Goal: Task Accomplishment & Management: Use online tool/utility

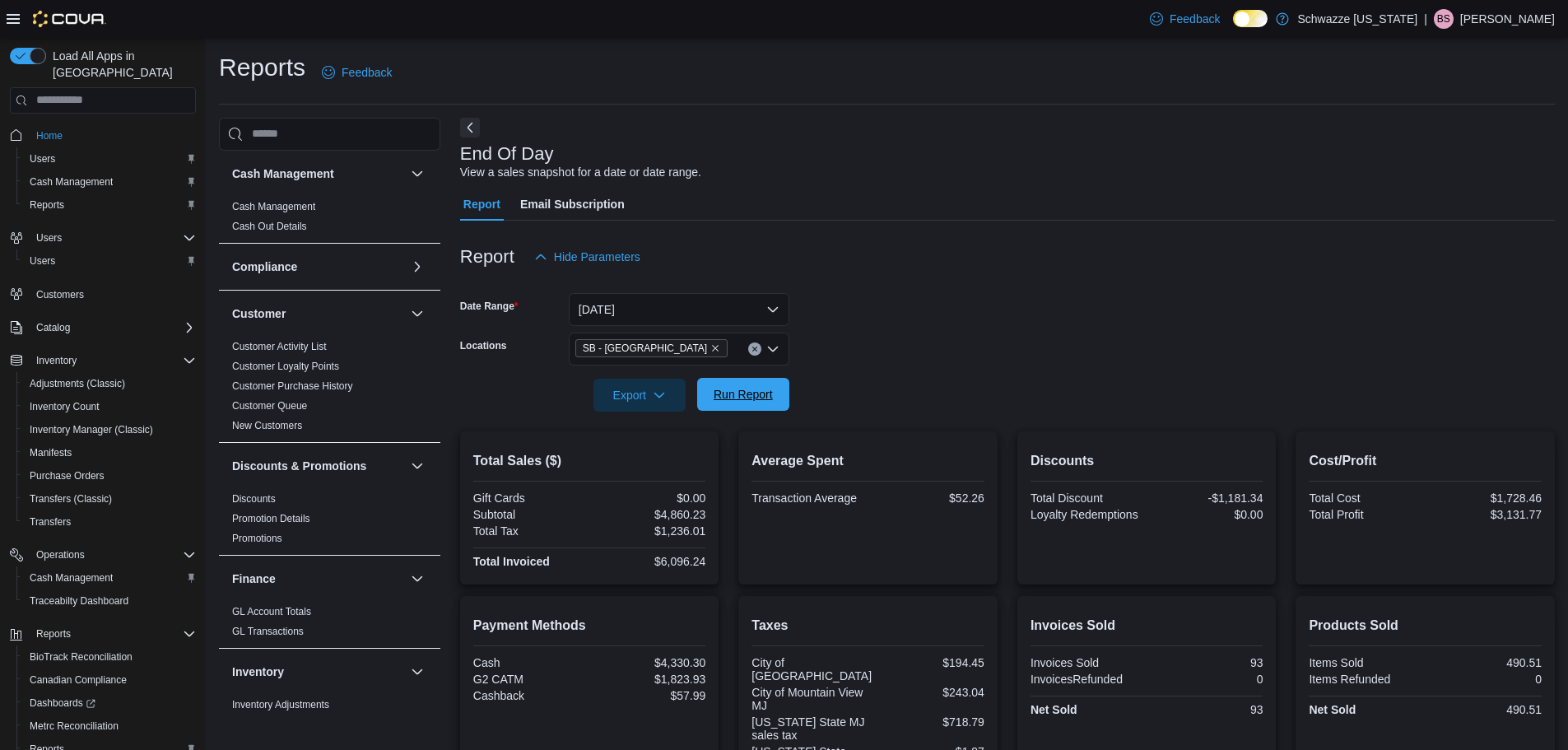
click at [741, 401] on span "Run Report" at bounding box center [743, 394] width 60 height 17
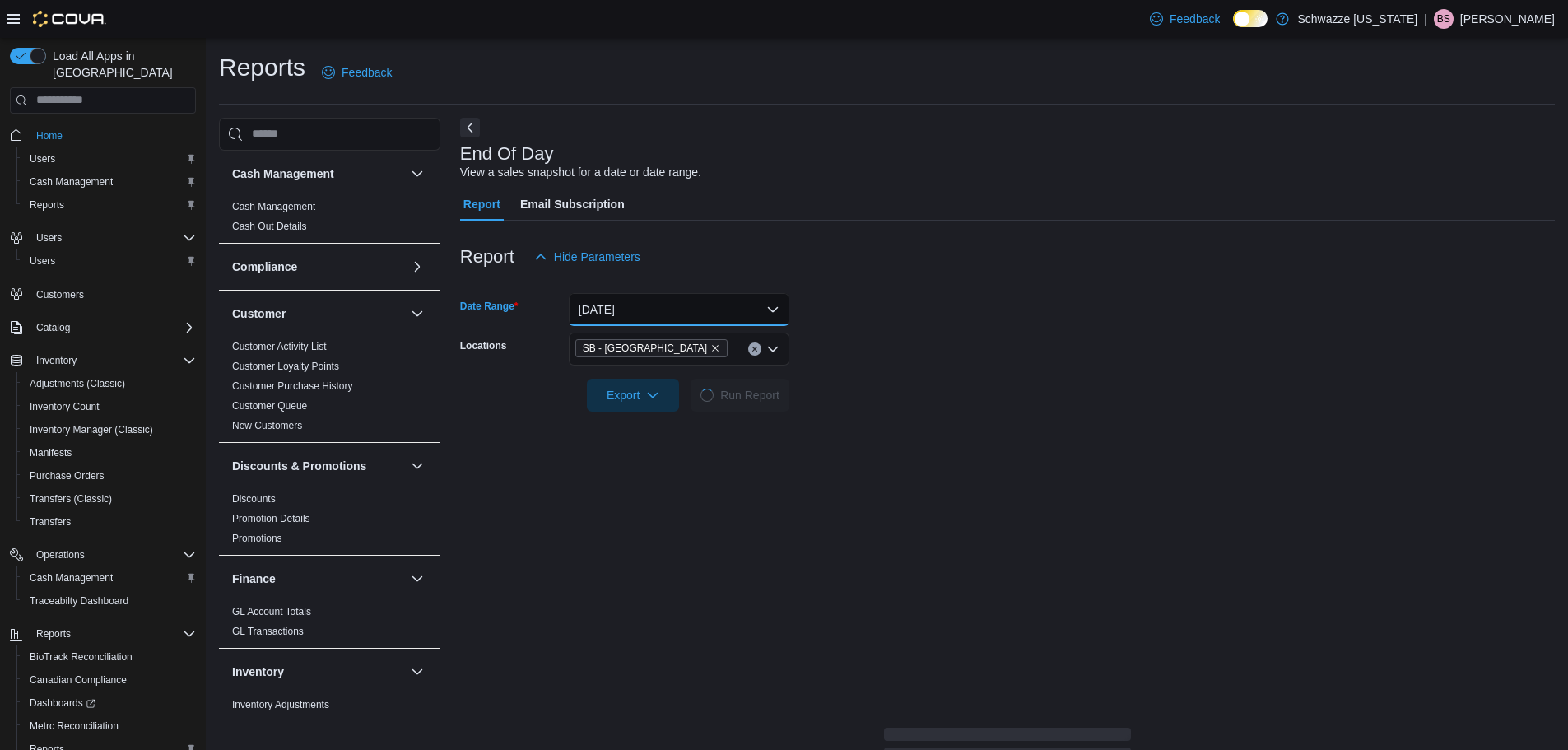
click at [677, 303] on button "[DATE]" at bounding box center [680, 310] width 221 height 33
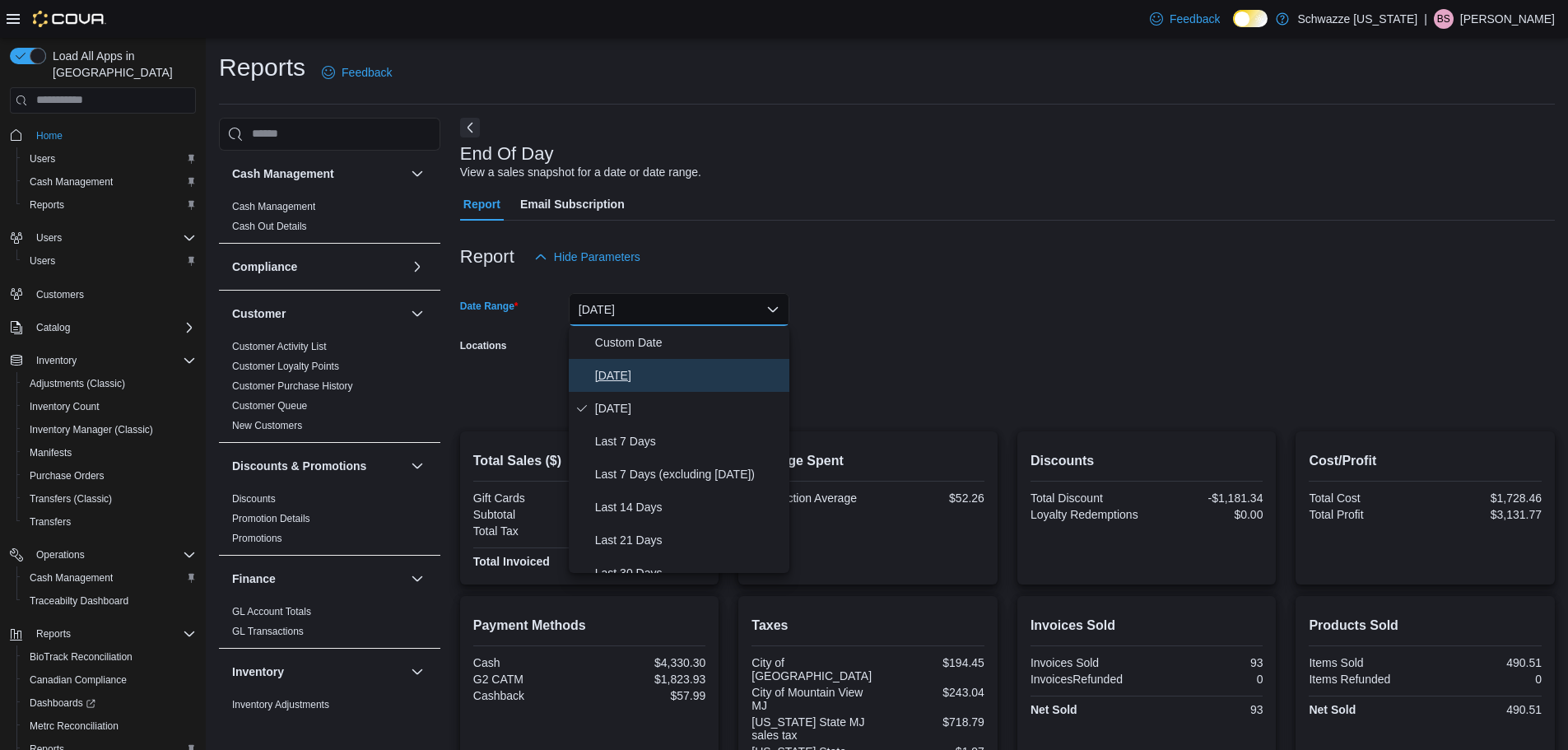
click at [624, 376] on span "[DATE]" at bounding box center [689, 375] width 188 height 20
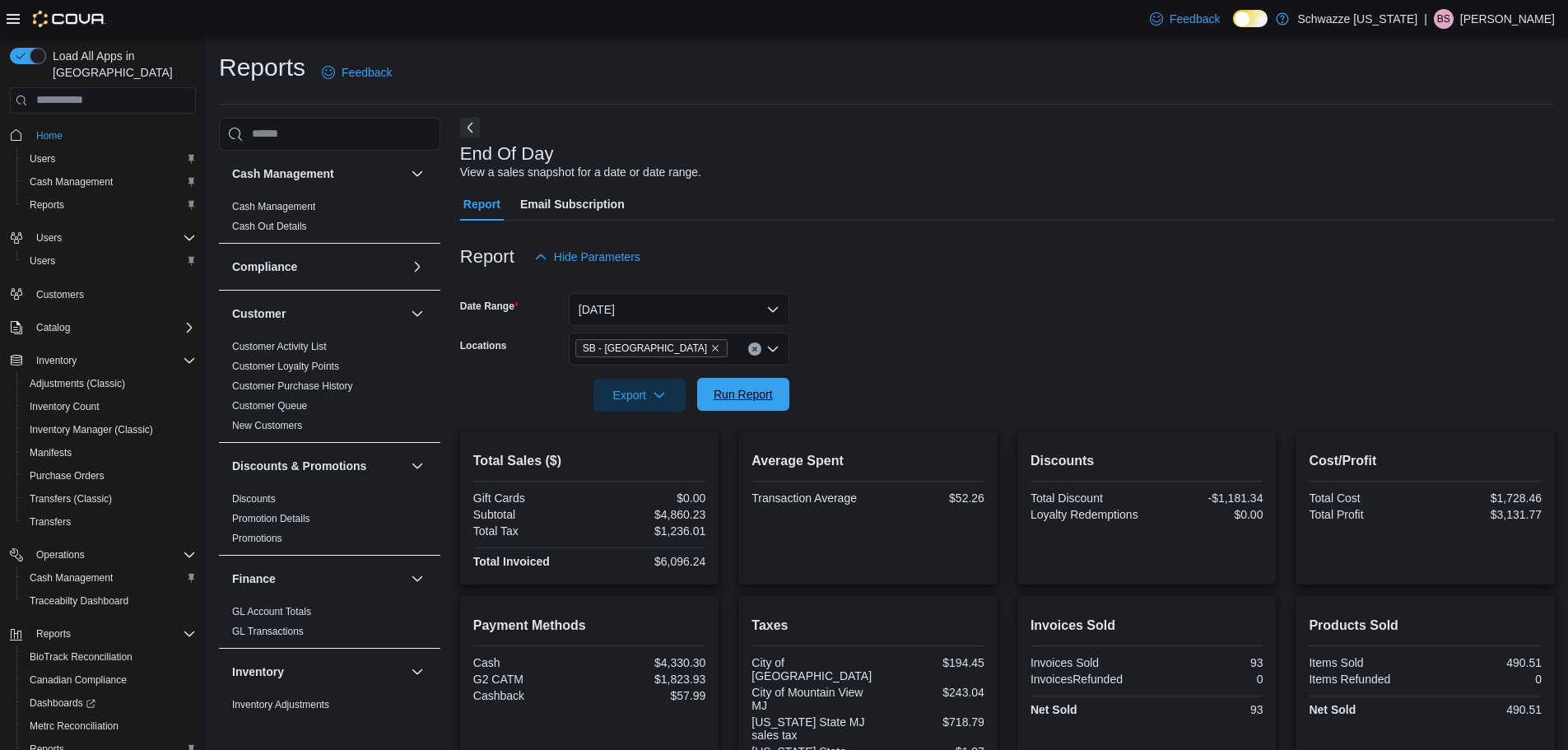
drag, startPoint x: 1016, startPoint y: 335, endPoint x: 768, endPoint y: 403, distance: 257.2
click at [988, 336] on form "Date Range [DATE] Locations SB - Lakeside Export Run Report" at bounding box center [1007, 341] width 1095 height 138
drag, startPoint x: 742, startPoint y: 411, endPoint x: 804, endPoint y: 416, distance: 62.2
click at [743, 411] on div "Export Run Report" at bounding box center [624, 395] width 330 height 33
click at [761, 393] on span "Run Report" at bounding box center [743, 394] width 60 height 17
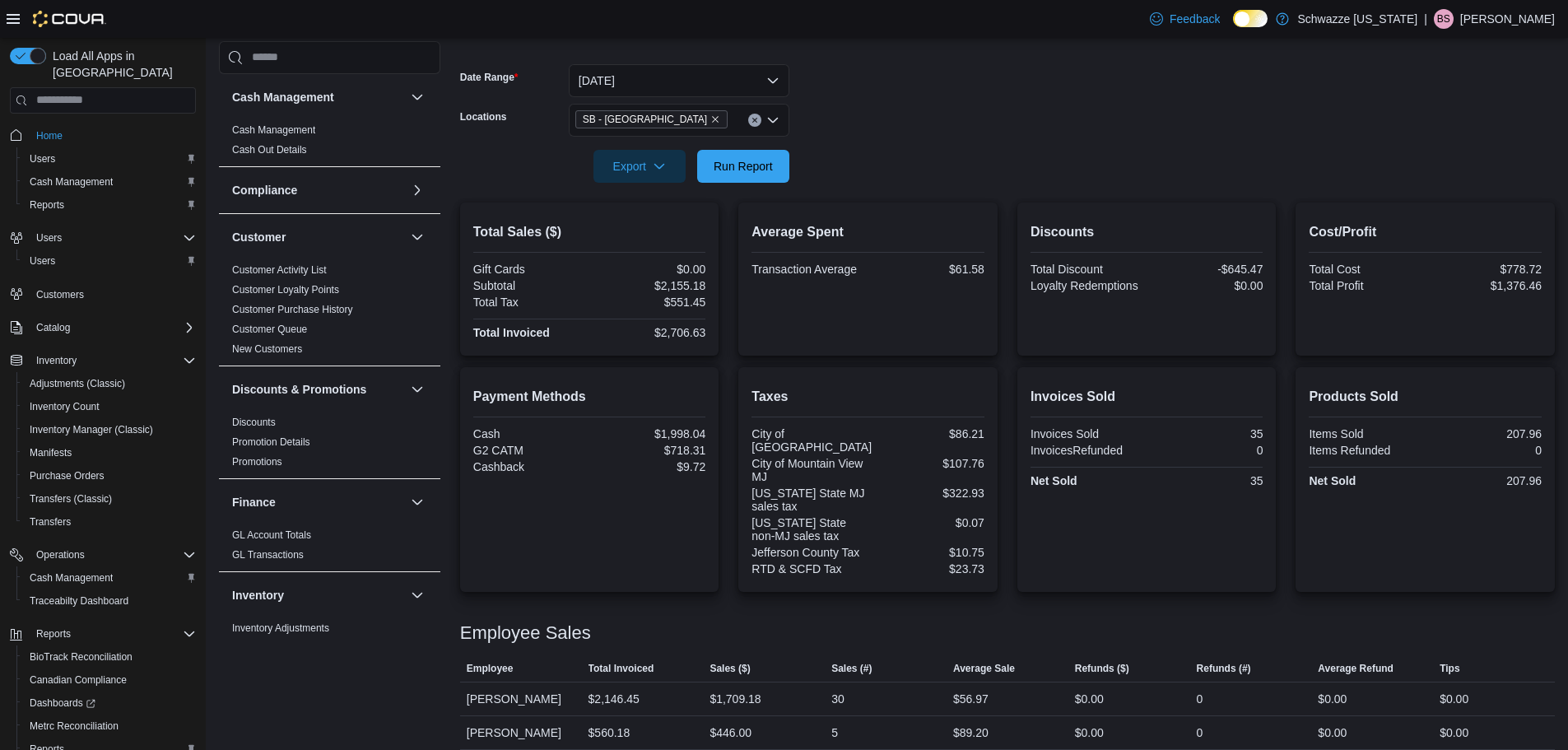
scroll to position [229, 0]
click at [72, 571] on span "Cash Management" at bounding box center [70, 577] width 83 height 13
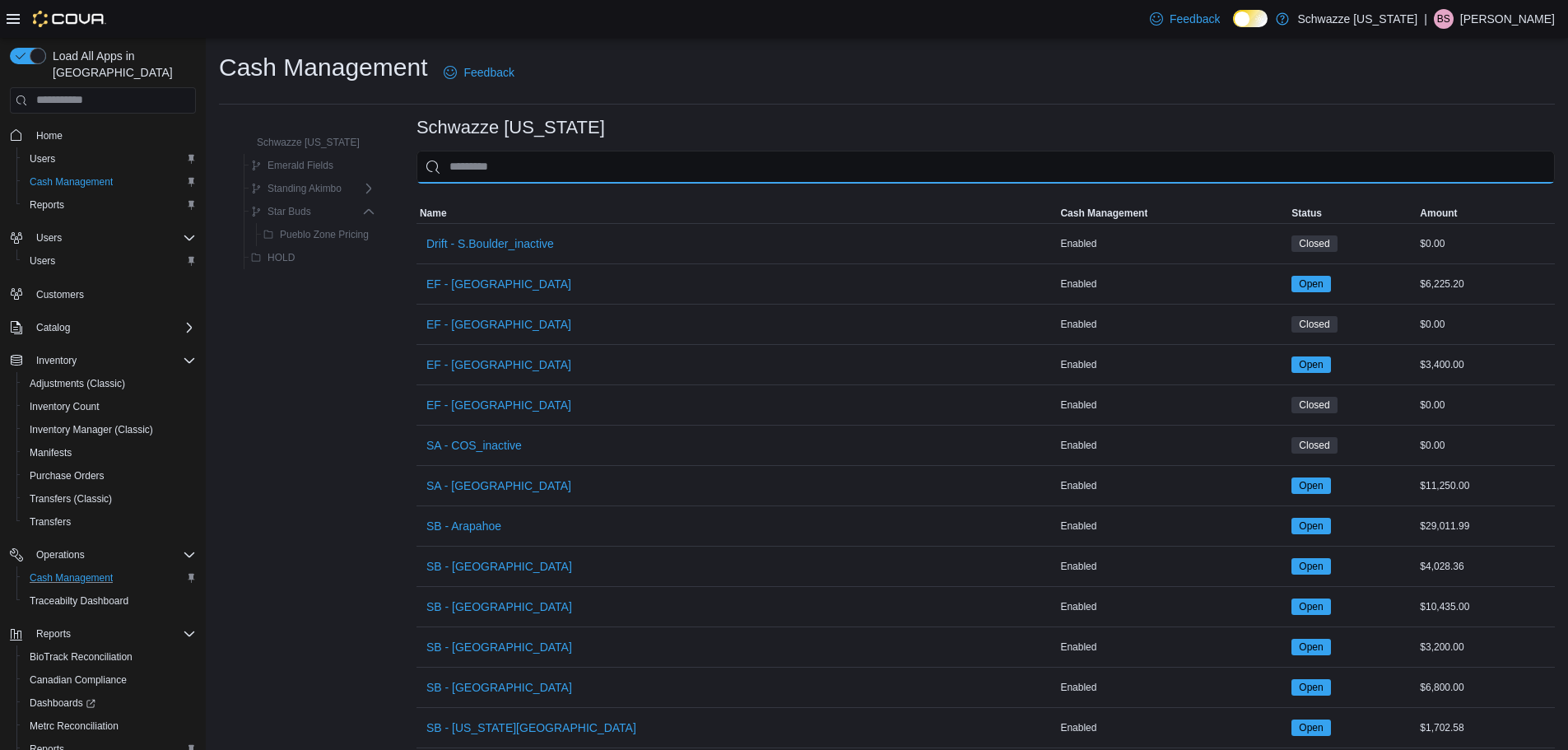
click at [501, 161] on input "This is a search bar. As you type, the results lower in the page will automatic…" at bounding box center [986, 167] width 1139 height 33
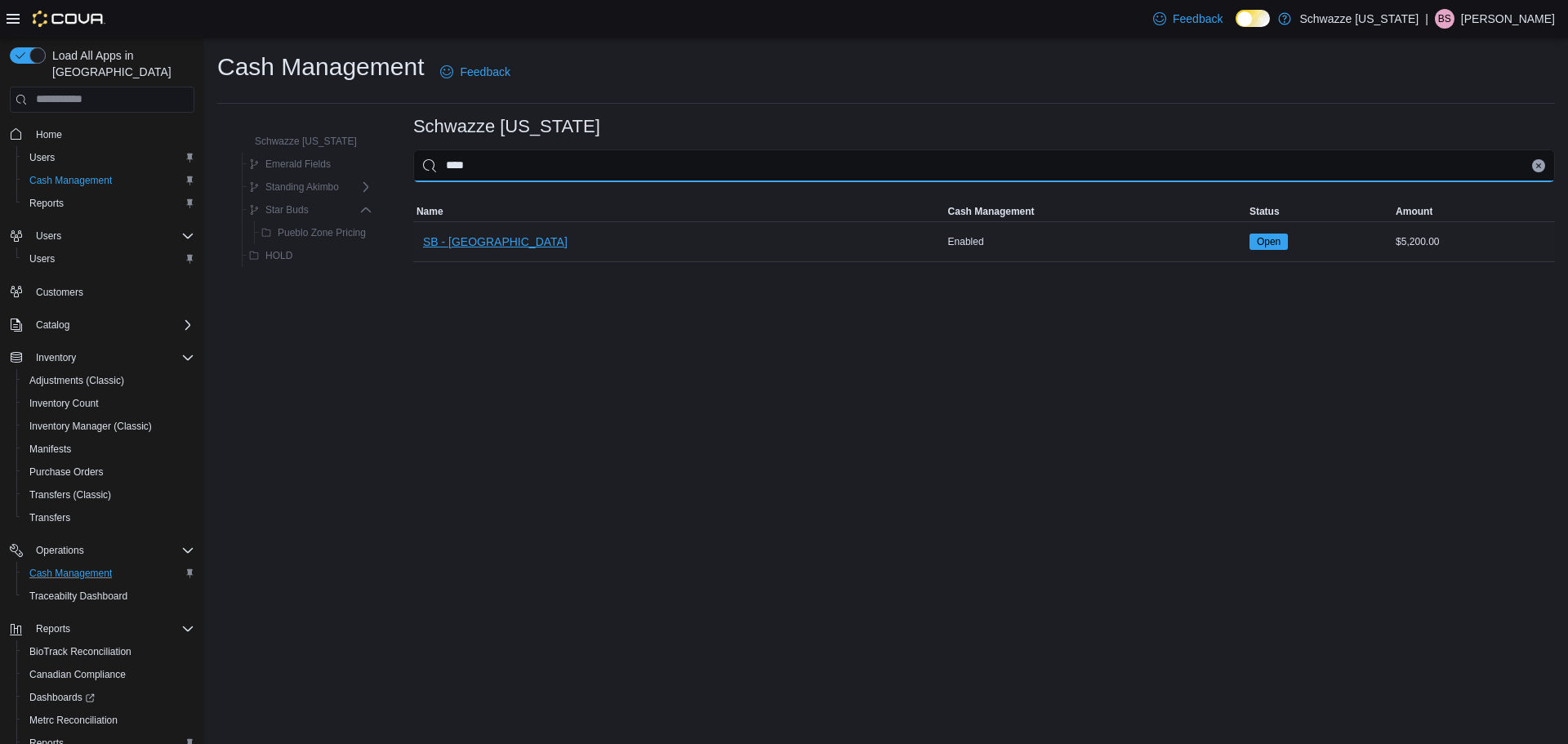
type input "****"
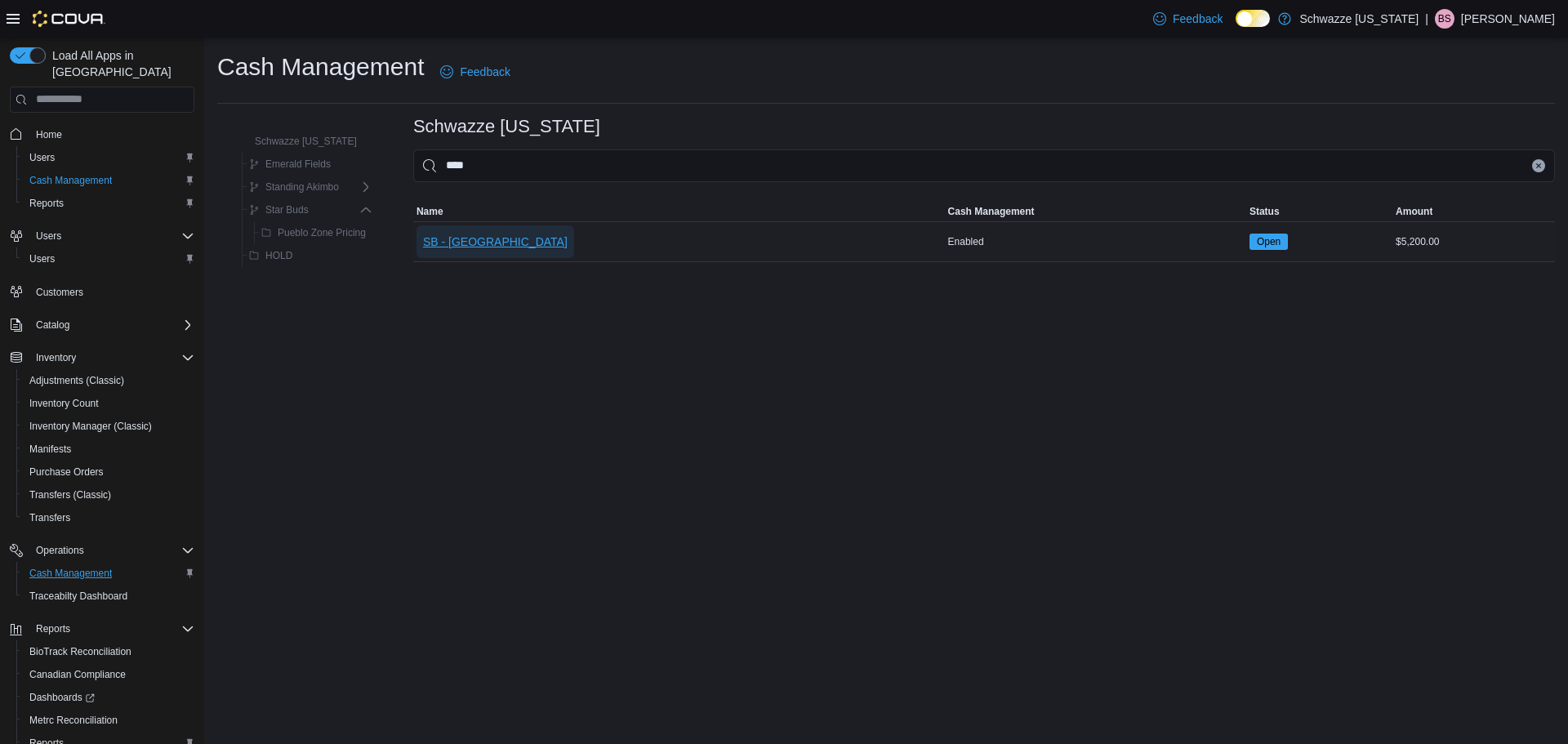
click at [446, 248] on span "SB - [GEOGRAPHIC_DATA]" at bounding box center [495, 242] width 145 height 16
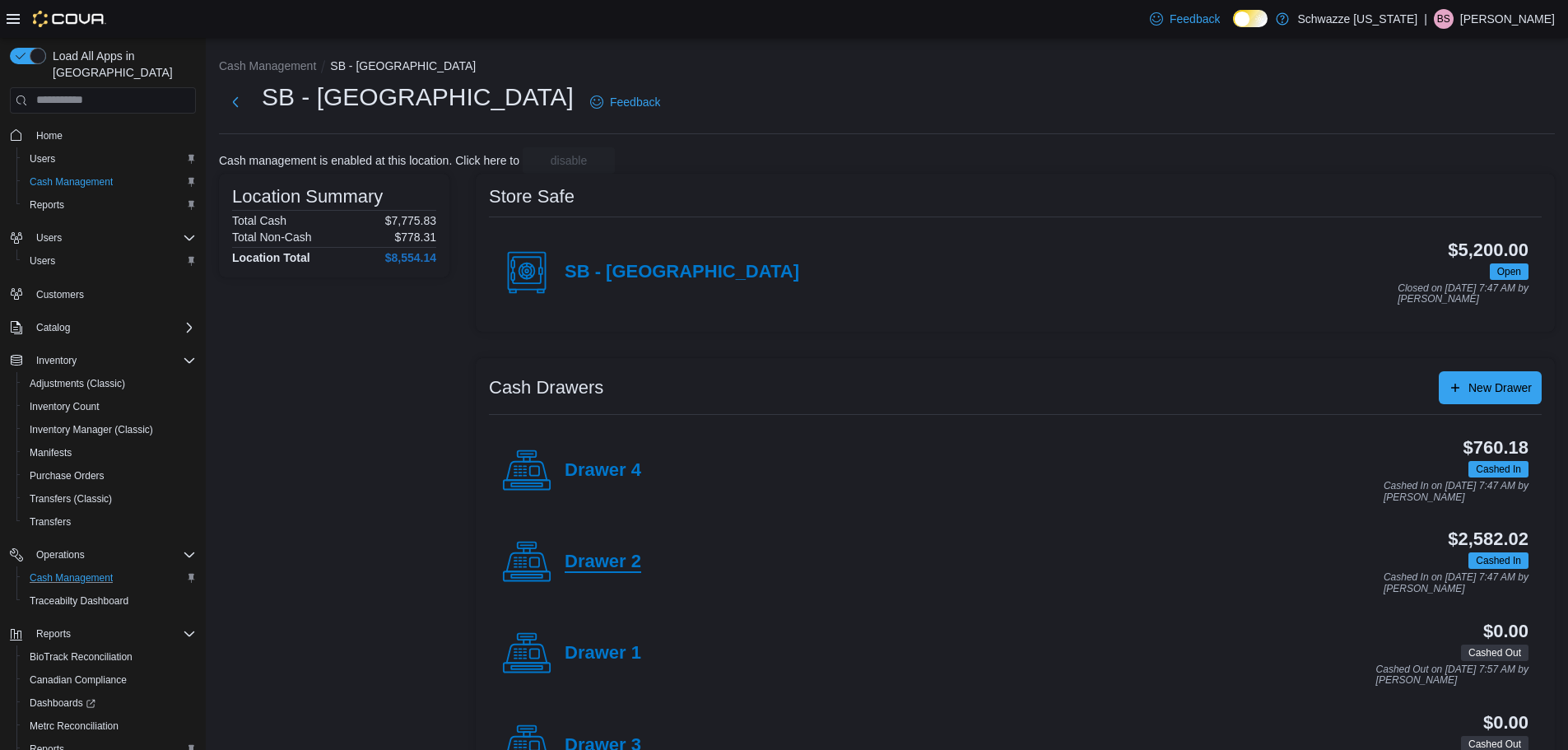
click at [628, 564] on h4 "Drawer 2" at bounding box center [603, 562] width 76 height 22
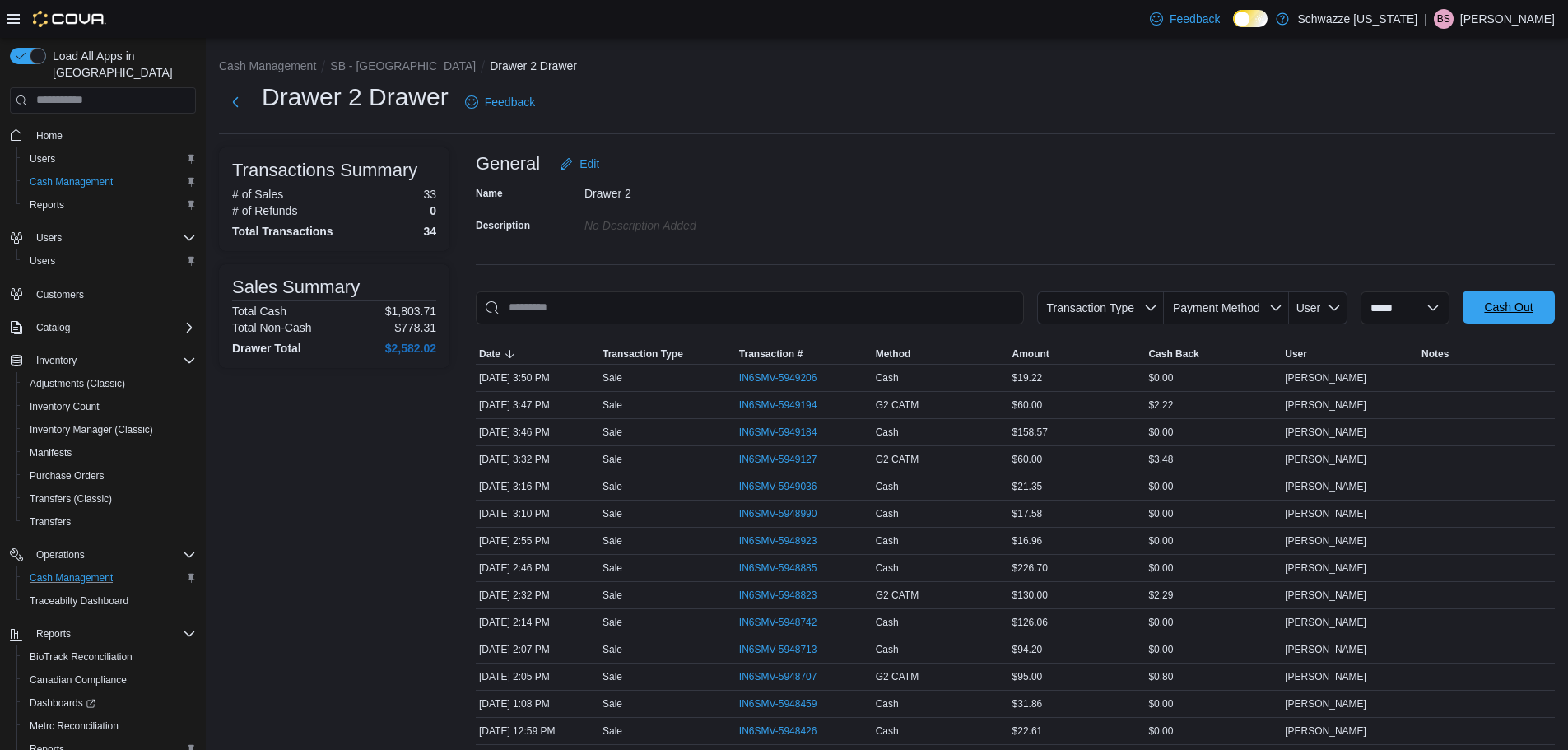
click at [1487, 303] on span "Cash Out" at bounding box center [1509, 307] width 72 height 33
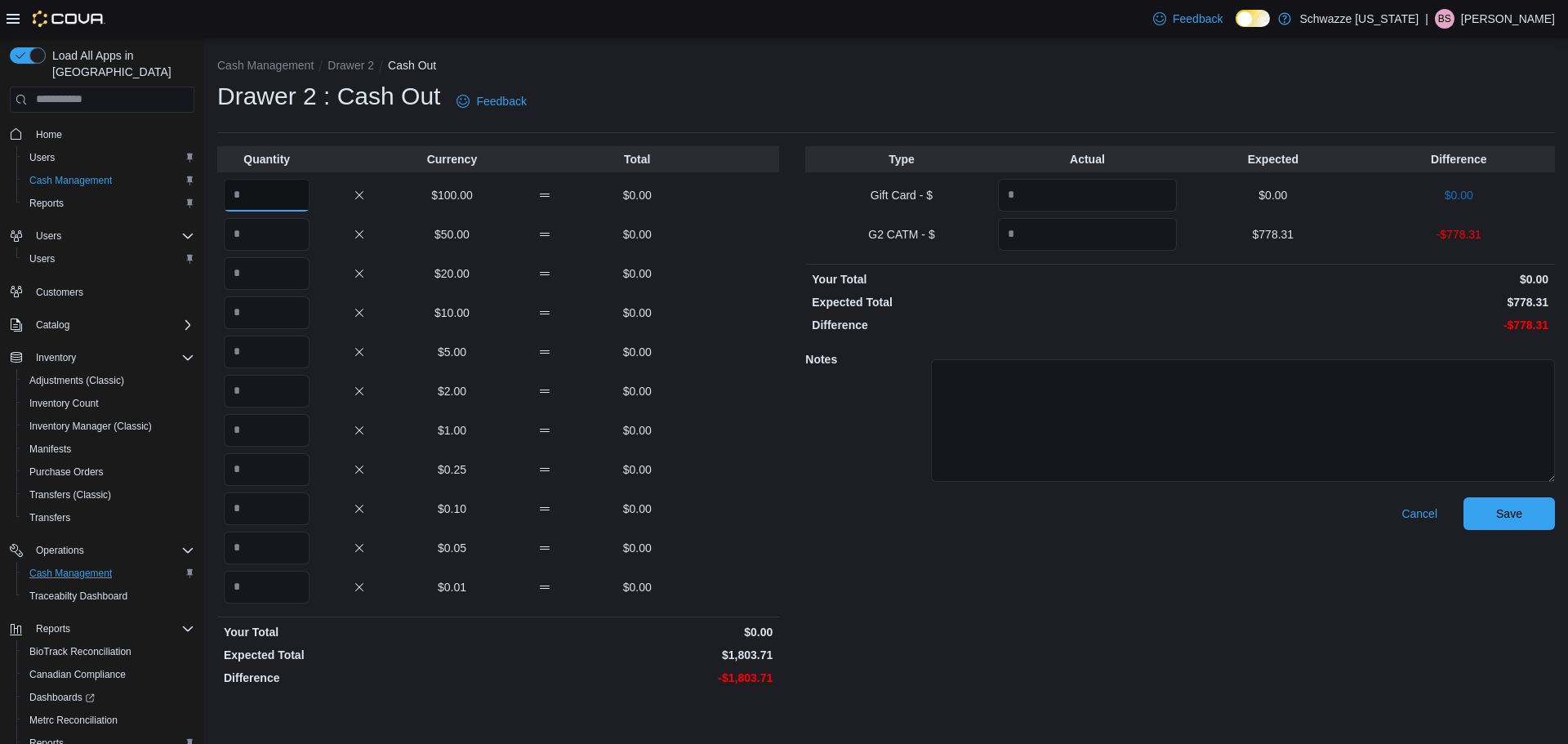
click at [276, 207] on input "Quantity" at bounding box center [267, 195] width 85 height 33
type input "**"
click at [273, 286] on div "Quantity Currency Total ** $100.00 $1,000.00 $50.00 $0.00 $20.00 $0.00 $10.00 $…" at bounding box center [498, 419] width 562 height 546
click at [288, 257] on input "Quantity" at bounding box center [267, 274] width 85 height 33
type input "**"
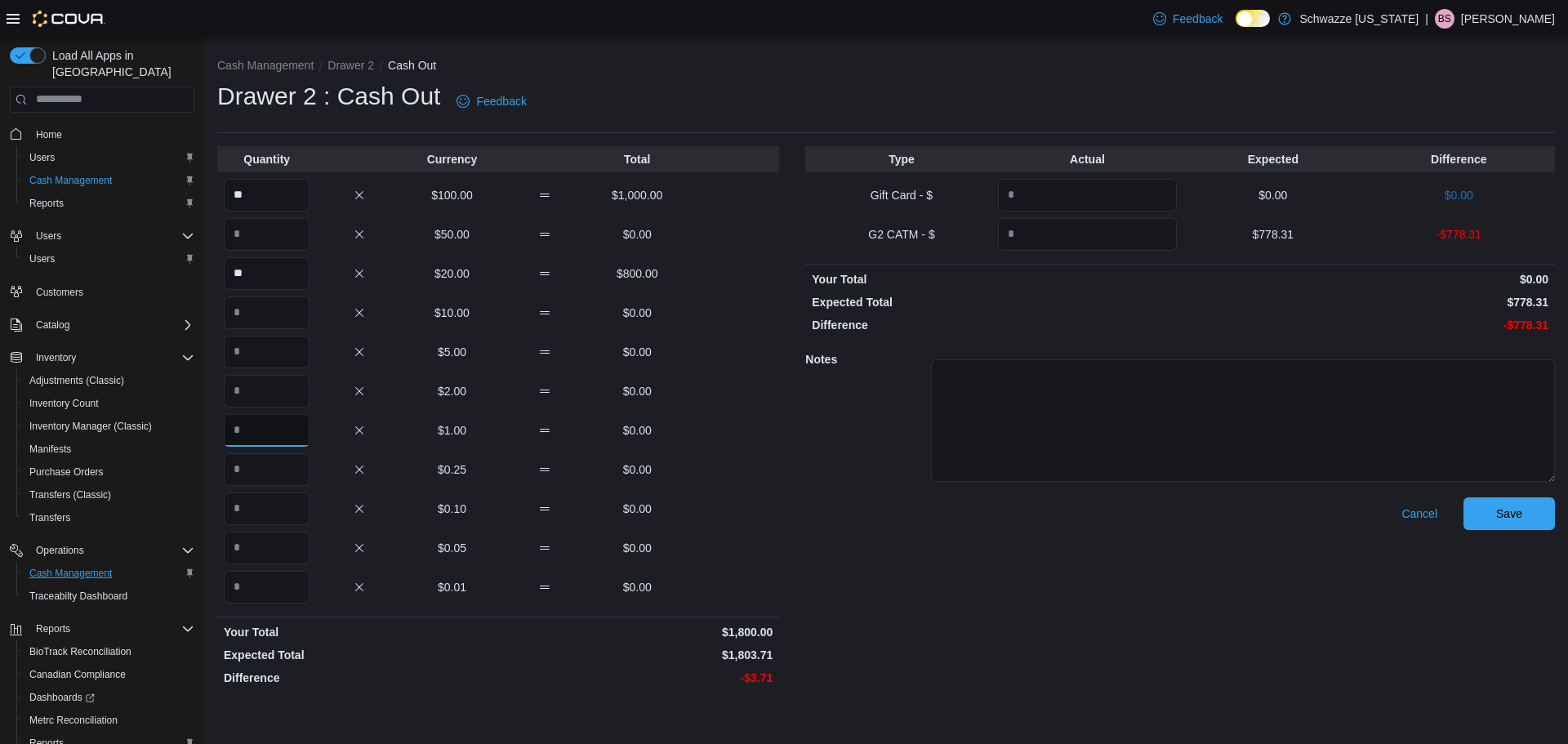
drag, startPoint x: 281, startPoint y: 424, endPoint x: 278, endPoint y: 413, distance: 11.4
click at [281, 419] on input "Quantity" at bounding box center [267, 431] width 85 height 33
click at [267, 465] on input "Quantity" at bounding box center [267, 469] width 85 height 33
click at [286, 415] on input "*" at bounding box center [267, 431] width 85 height 33
type input "*"
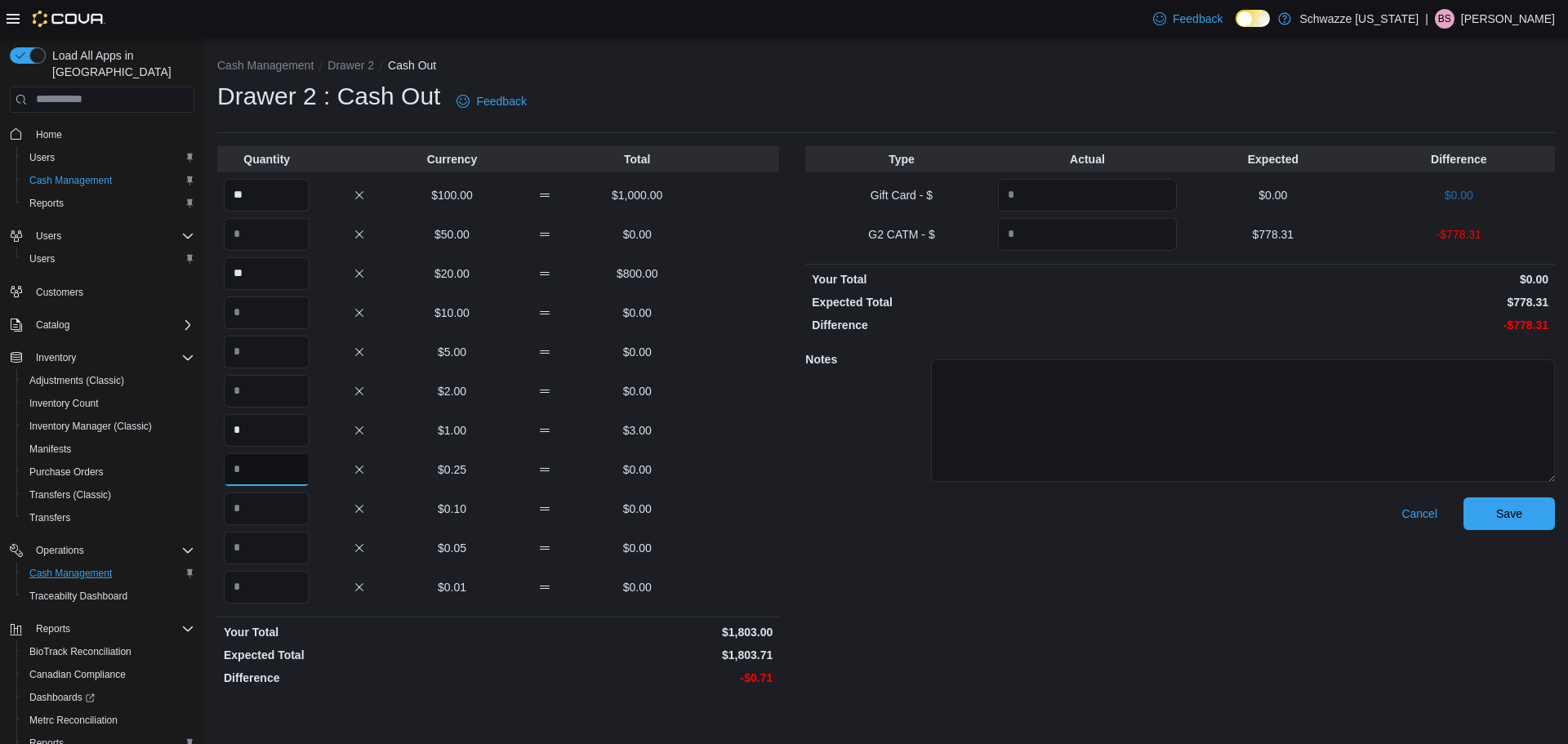
click at [255, 469] on input "Quantity" at bounding box center [267, 469] width 85 height 33
type input "*"
click at [300, 510] on input "Quantity" at bounding box center [267, 508] width 85 height 33
type input "*"
click at [291, 583] on input "Quantity" at bounding box center [267, 587] width 85 height 33
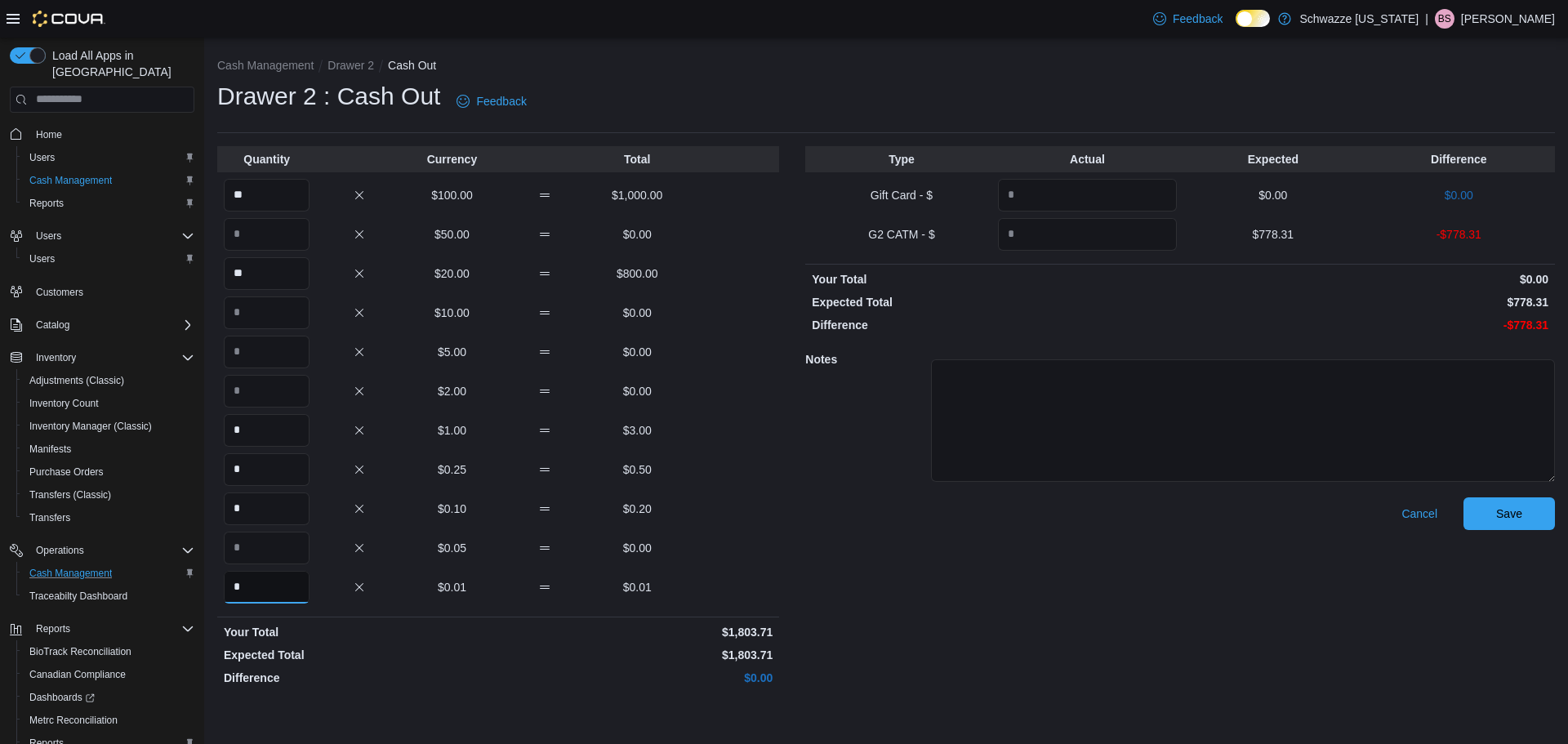
type input "*"
drag, startPoint x: 1033, startPoint y: 235, endPoint x: 1033, endPoint y: 219, distance: 16.0
click at [1033, 221] on input "Quantity" at bounding box center [1087, 235] width 179 height 33
type input "******"
click at [1127, 419] on textarea at bounding box center [1242, 420] width 624 height 122
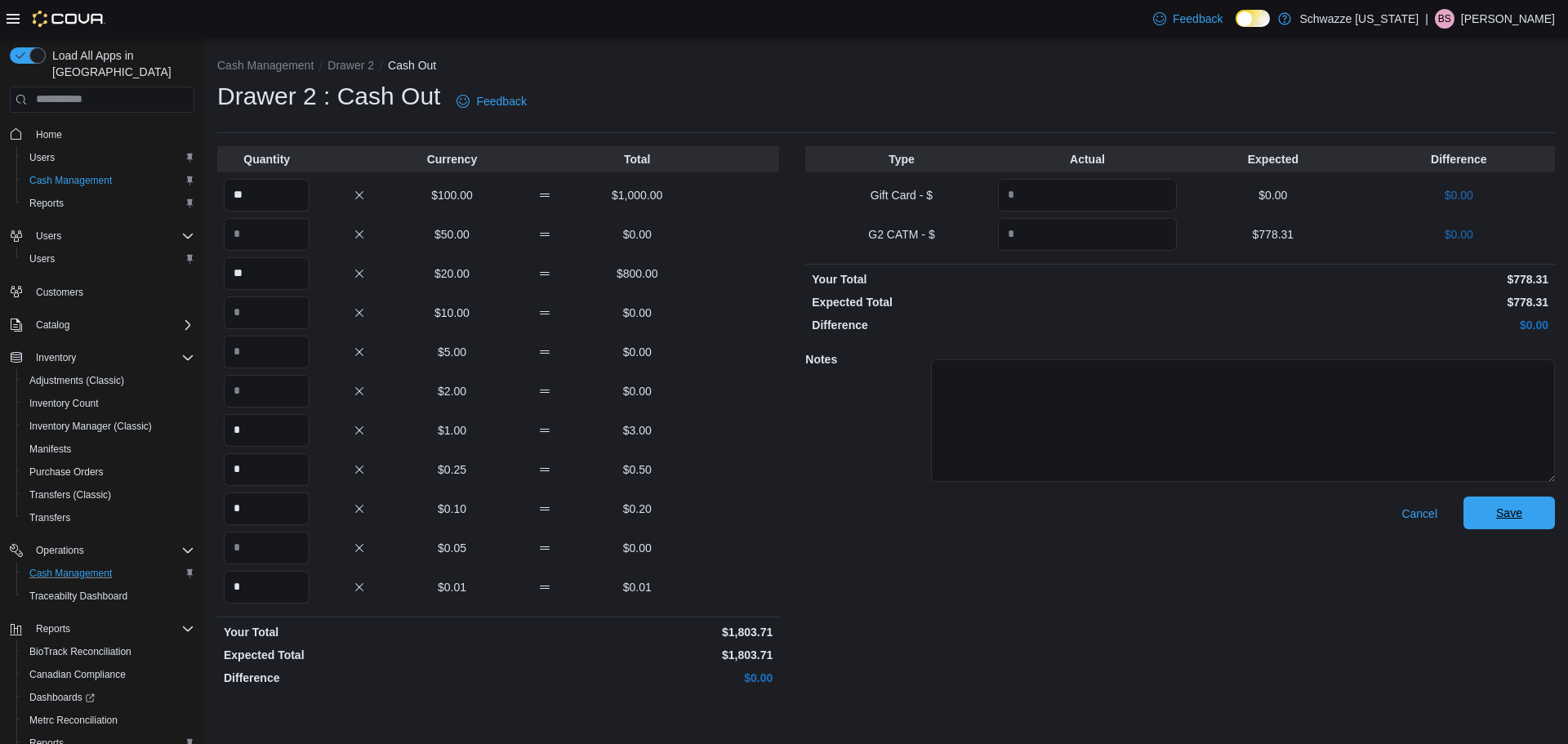
click at [1521, 507] on span "Save" at bounding box center [1509, 512] width 26 height 16
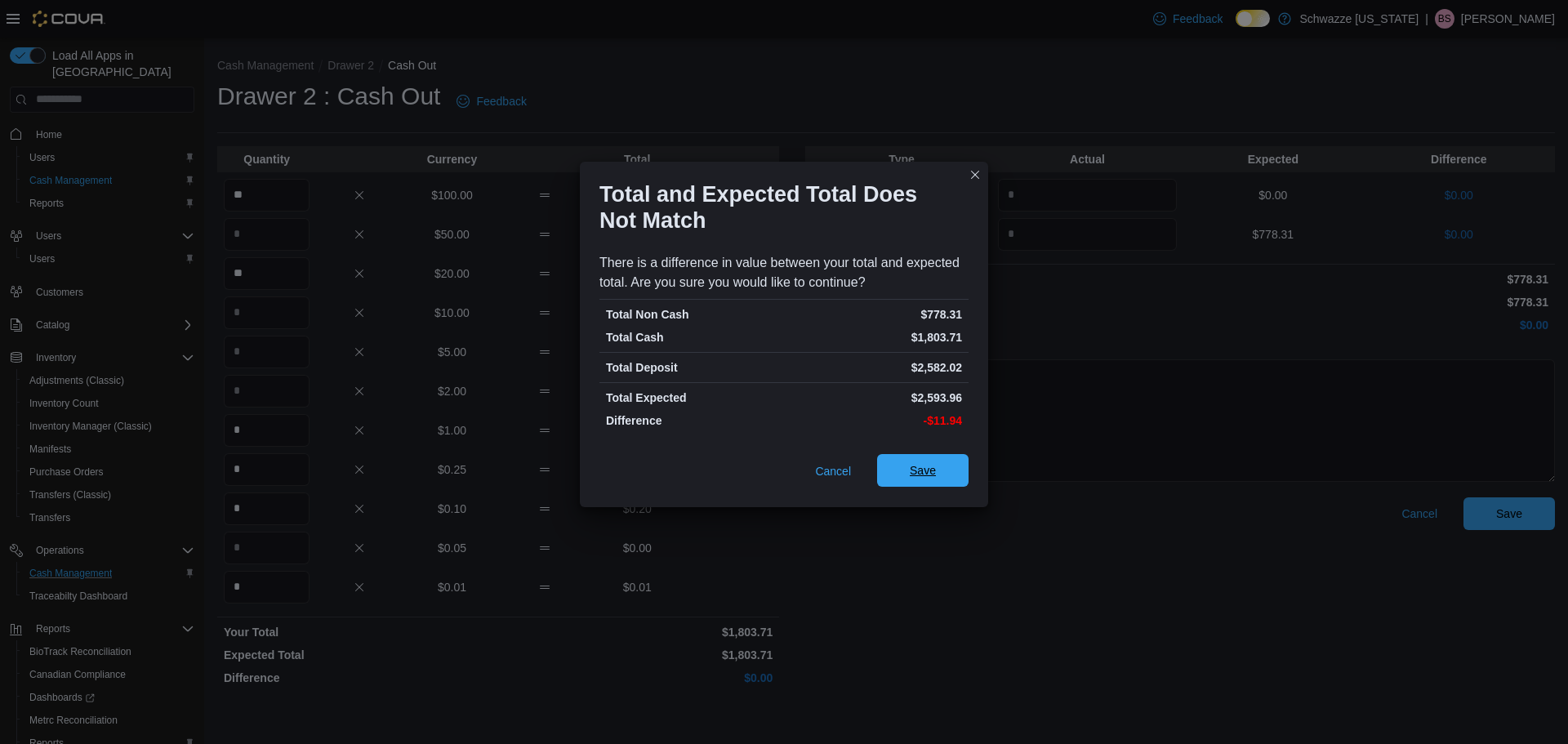
click at [908, 467] on span "Save" at bounding box center [923, 470] width 72 height 33
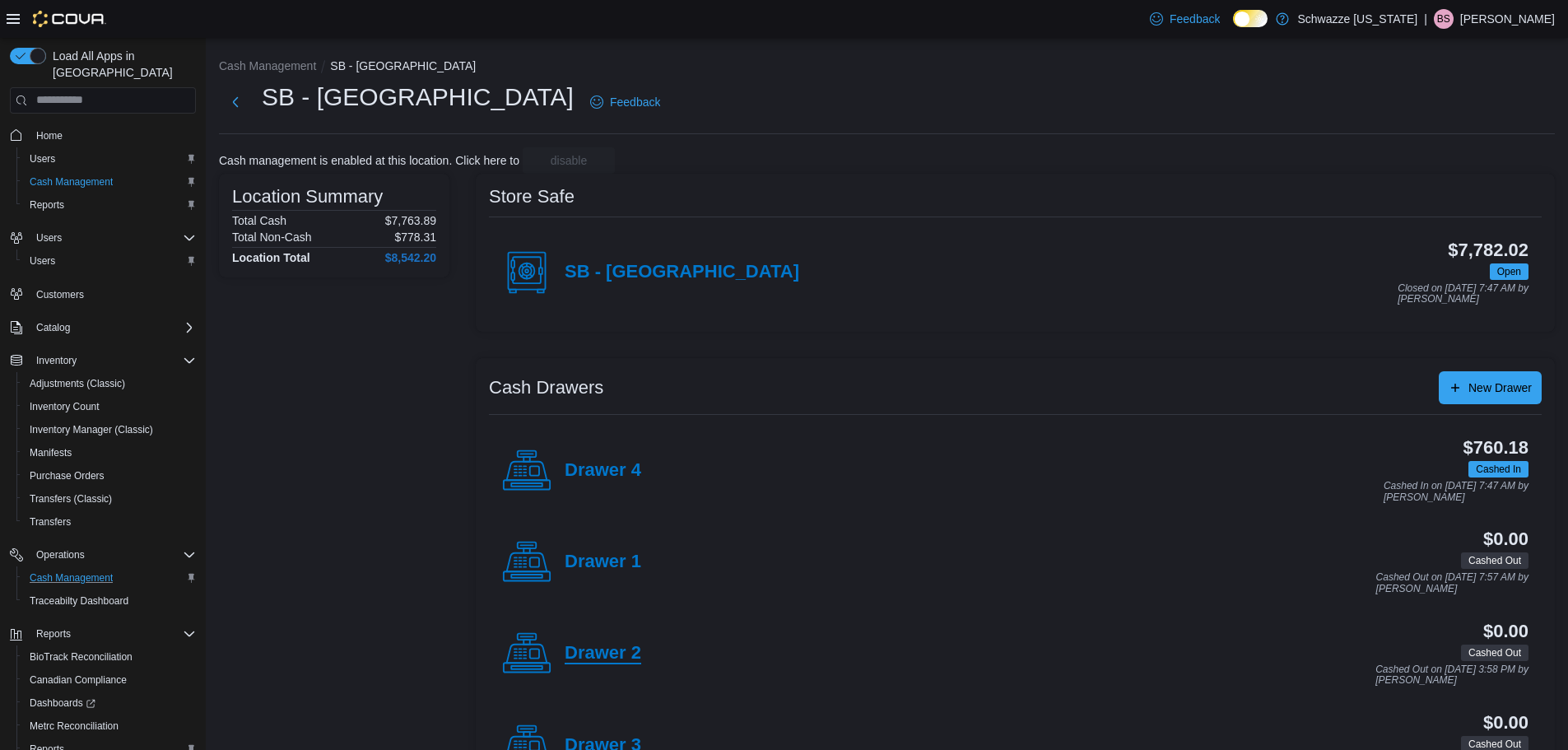
click at [574, 651] on h4 "Drawer 2" at bounding box center [603, 653] width 76 height 22
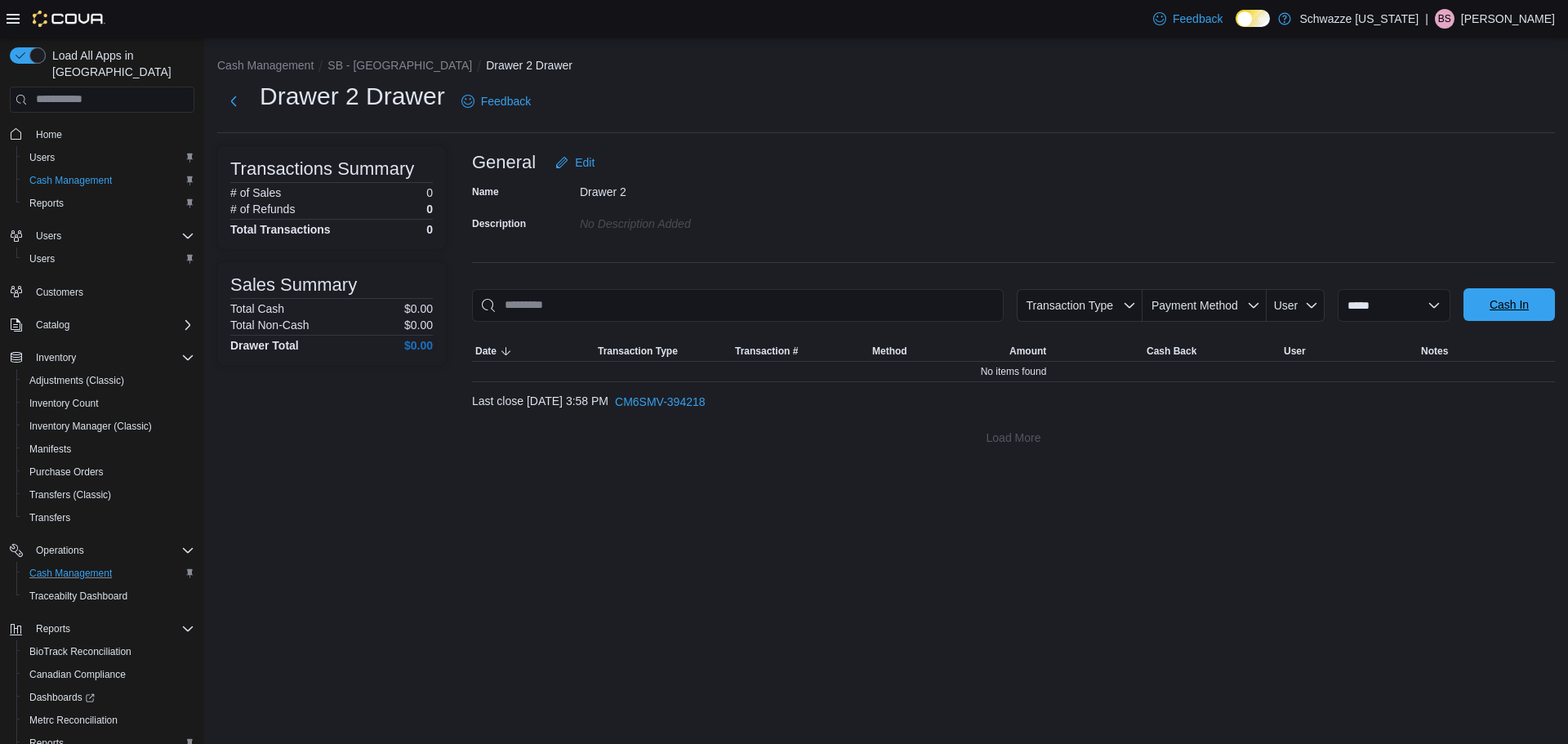
click at [1503, 300] on span "Cash In" at bounding box center [1509, 305] width 39 height 16
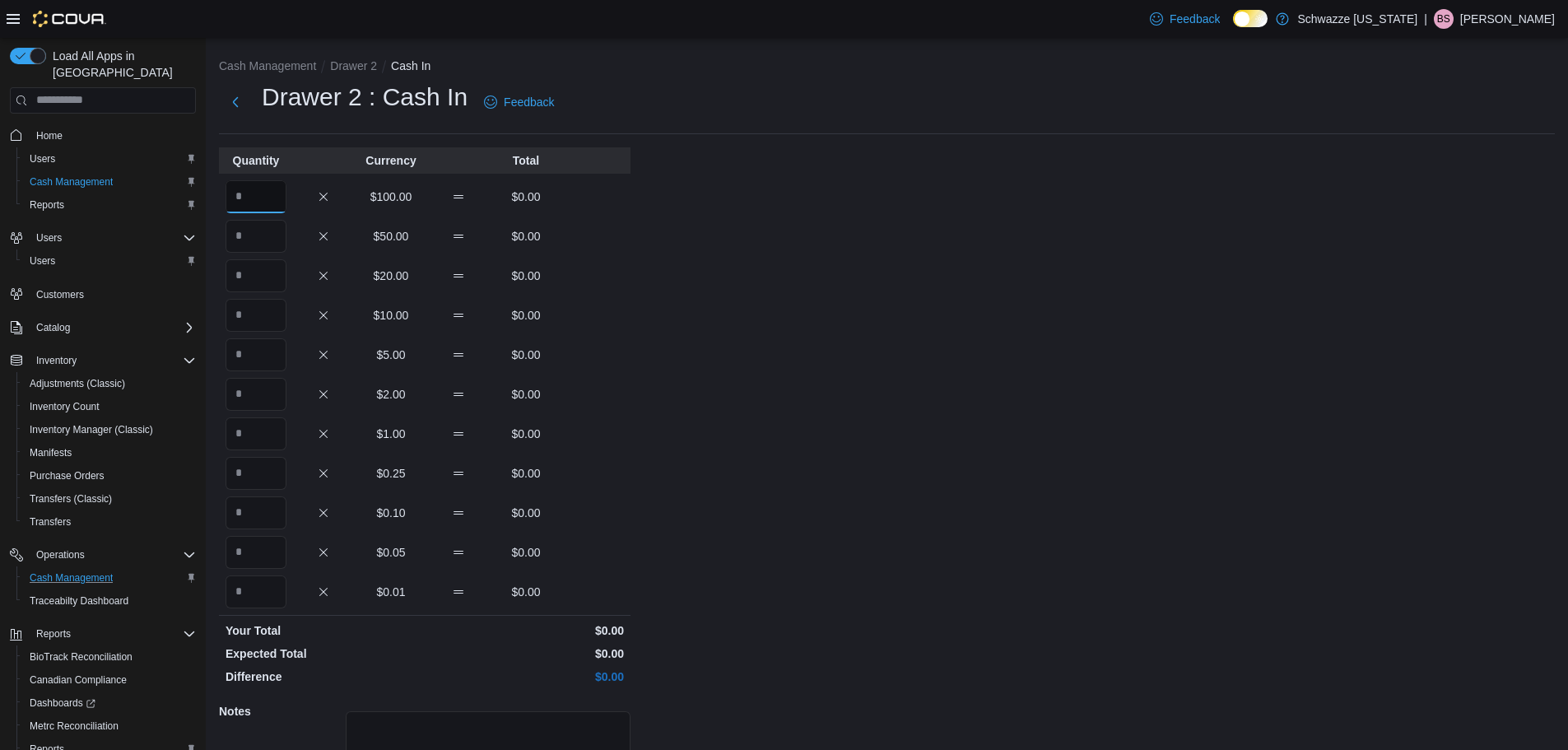
click at [253, 200] on input "Quantity" at bounding box center [256, 197] width 61 height 33
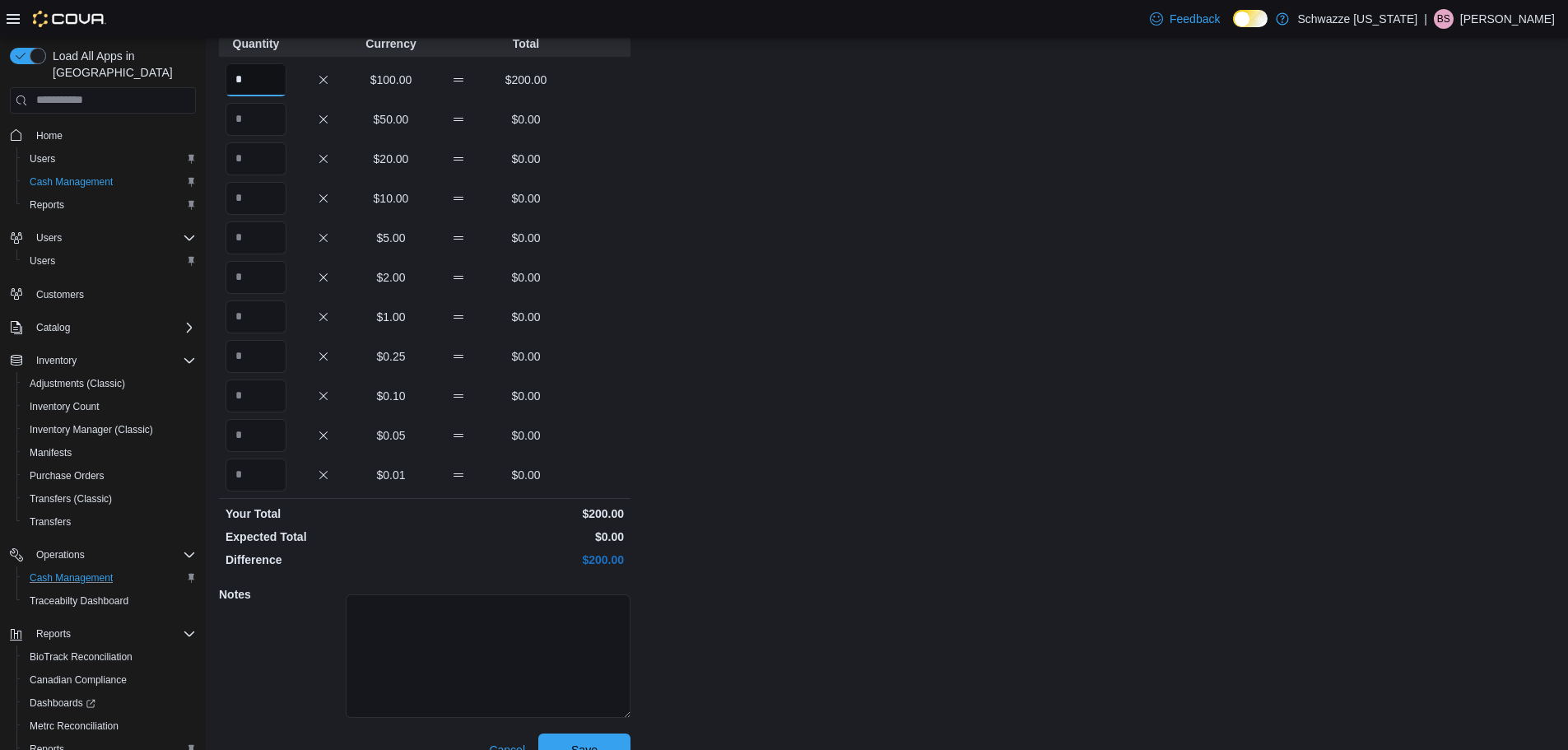
scroll to position [147, 0]
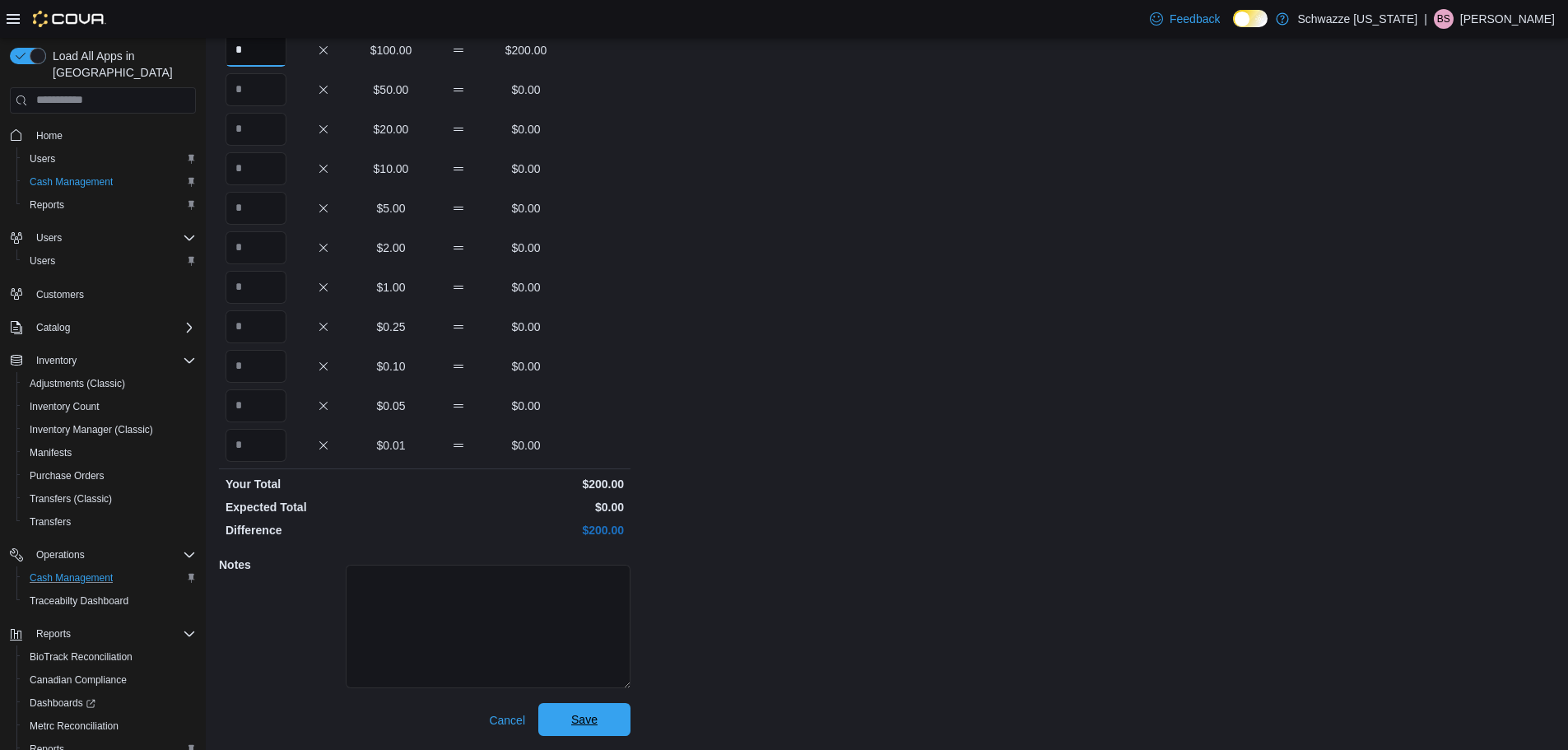
type input "*"
click at [609, 728] on span "Save" at bounding box center [585, 720] width 72 height 33
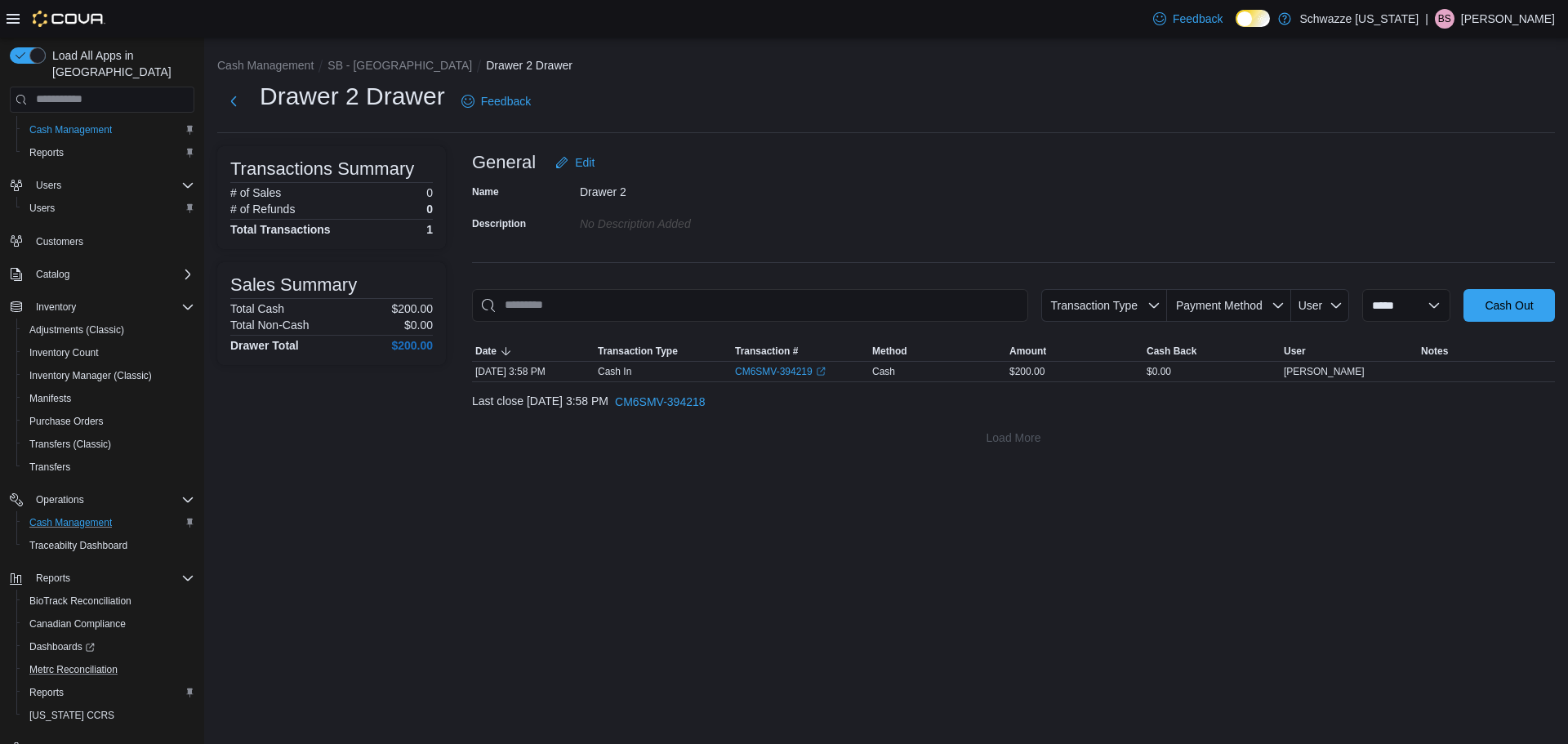
scroll to position [76, 0]
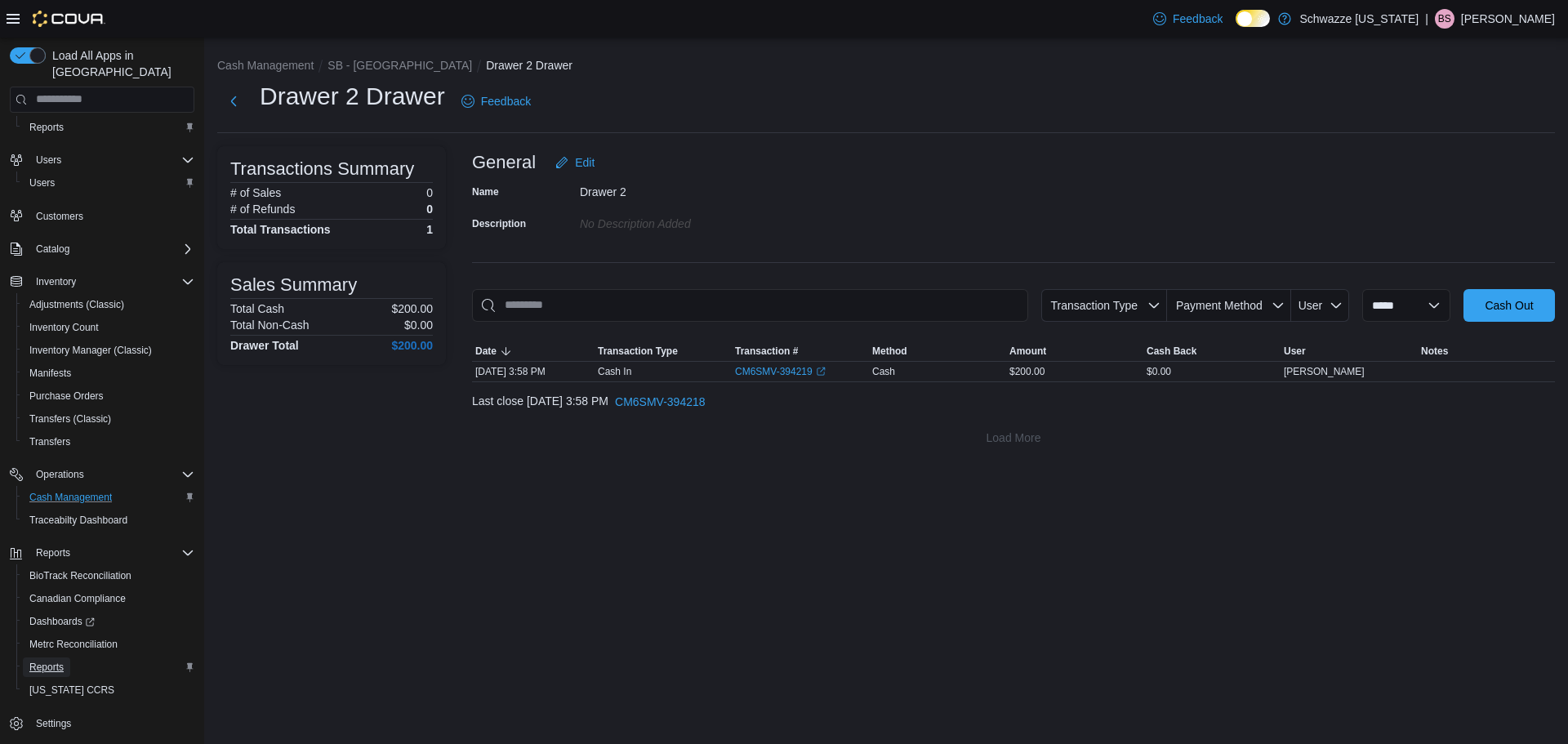
click at [38, 658] on span "Reports" at bounding box center [46, 667] width 34 height 19
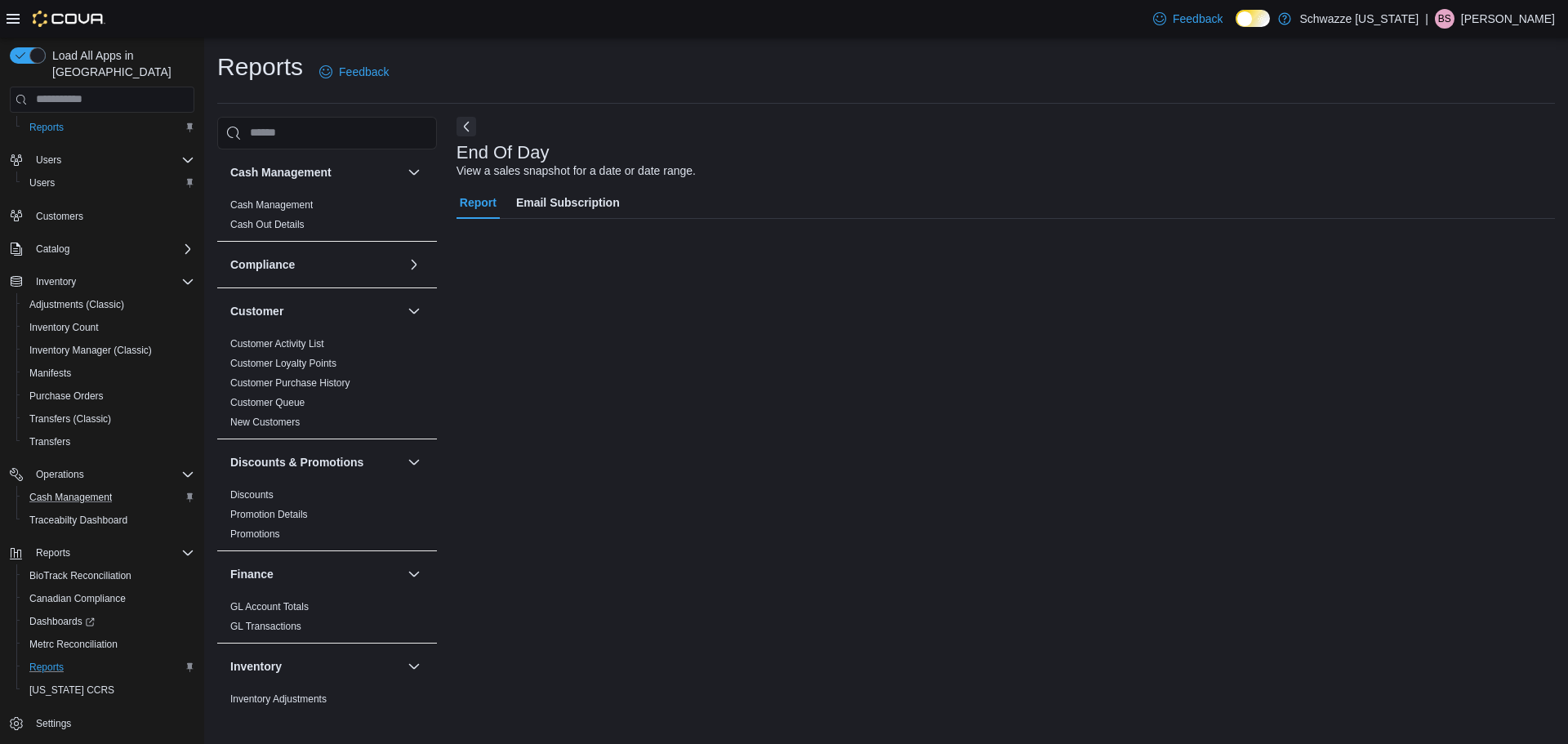
scroll to position [29, 0]
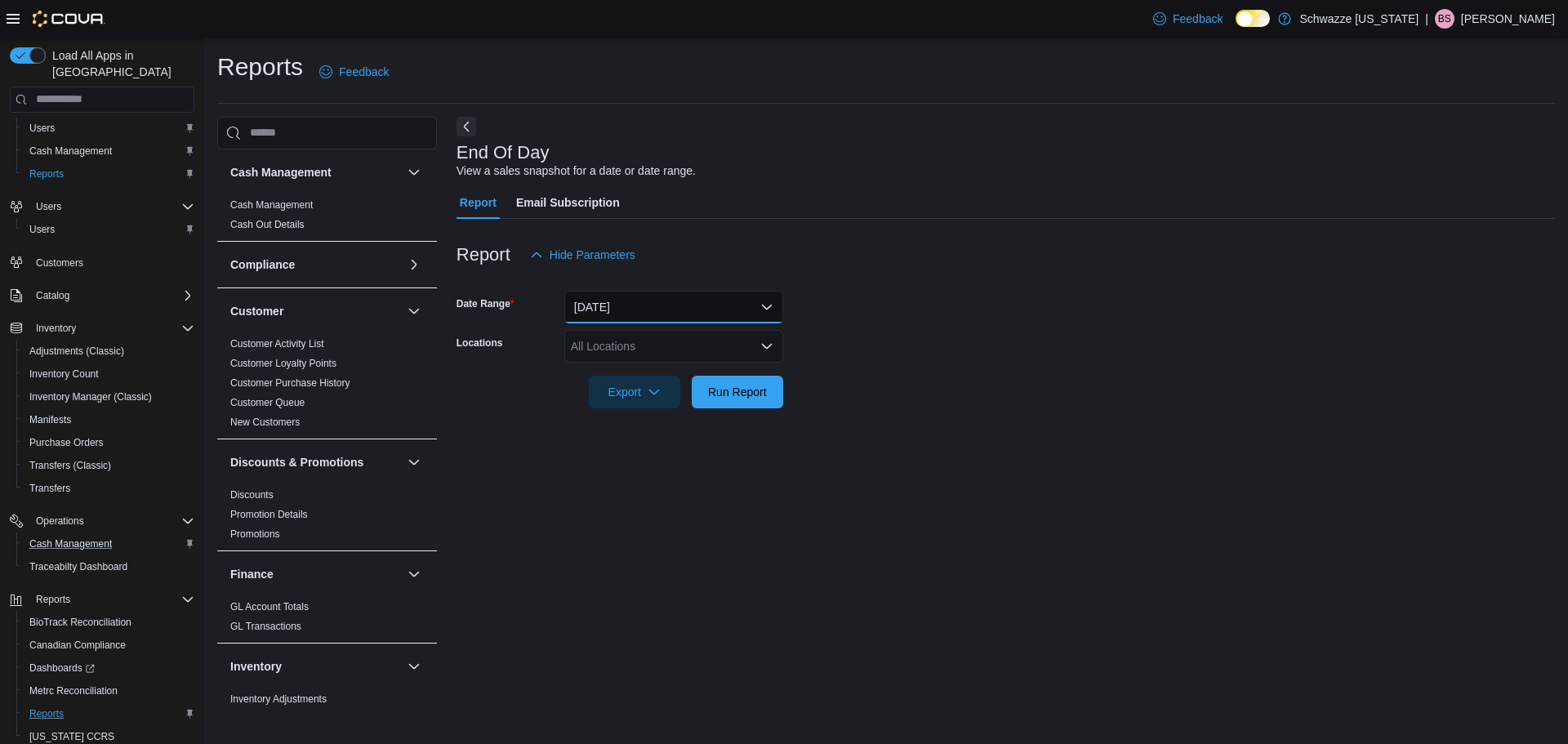
click at [680, 312] on button "[DATE]" at bounding box center [674, 307] width 219 height 33
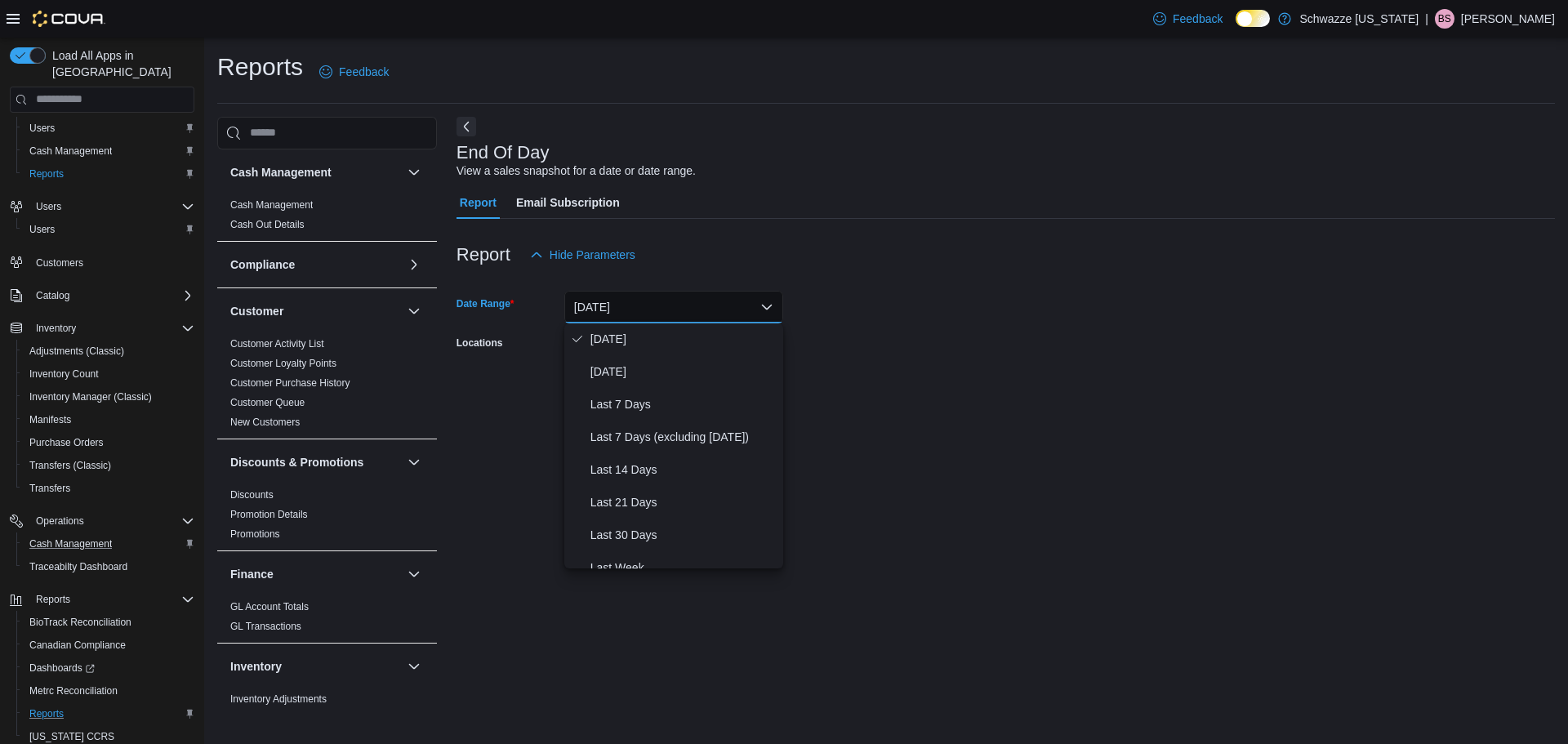
scroll to position [0, 0]
click at [607, 412] on span "[DATE]" at bounding box center [683, 404] width 186 height 19
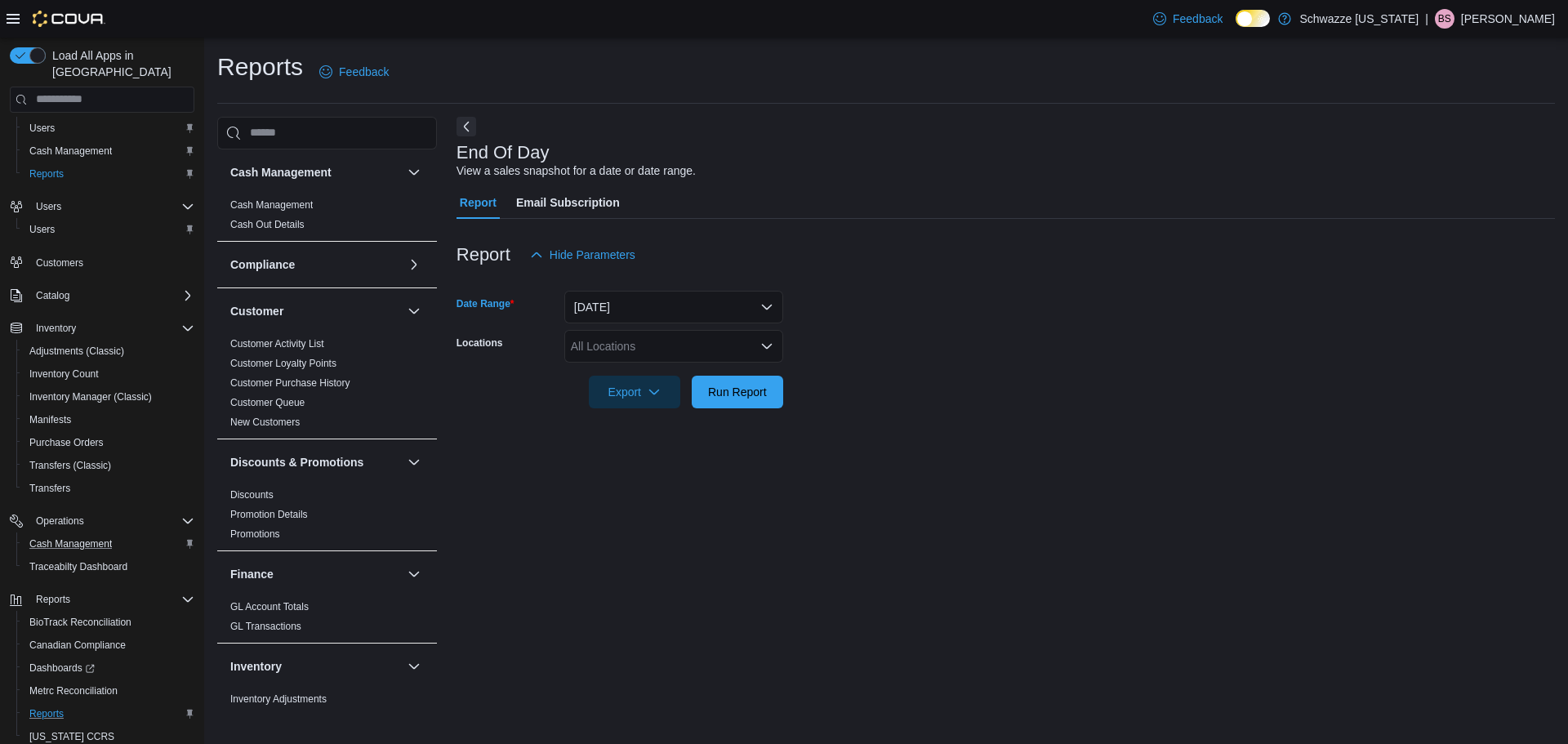
drag, startPoint x: 794, startPoint y: 223, endPoint x: 590, endPoint y: 291, distance: 215.0
click at [744, 239] on div "Report Hide Parameters Date Range [DATE] Locations All Locations Export Run Rep…" at bounding box center [1005, 323] width 1098 height 209
drag, startPoint x: 605, startPoint y: 345, endPoint x: 663, endPoint y: 349, distance: 58.1
click at [614, 345] on div "All Locations" at bounding box center [674, 346] width 219 height 33
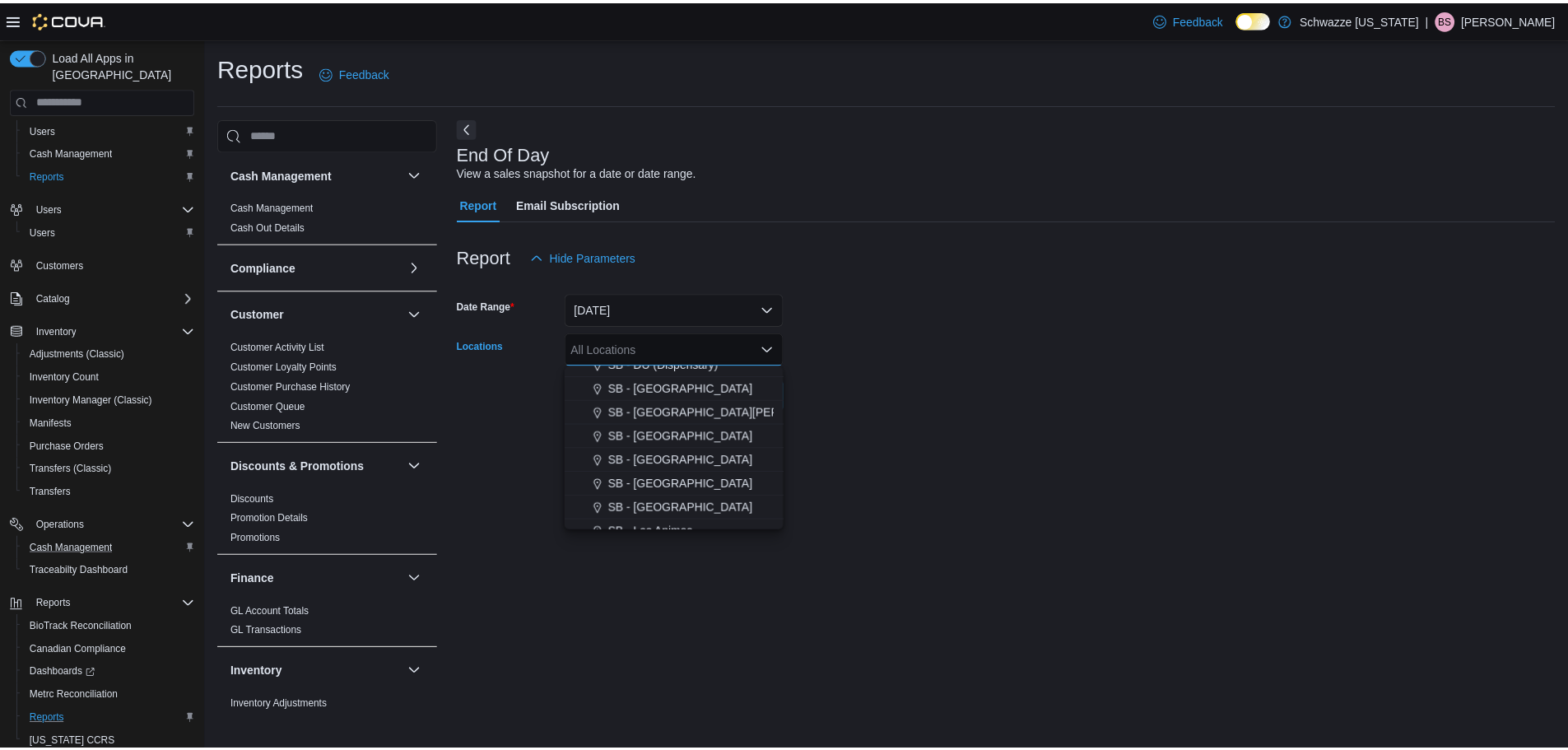
scroll to position [424, 0]
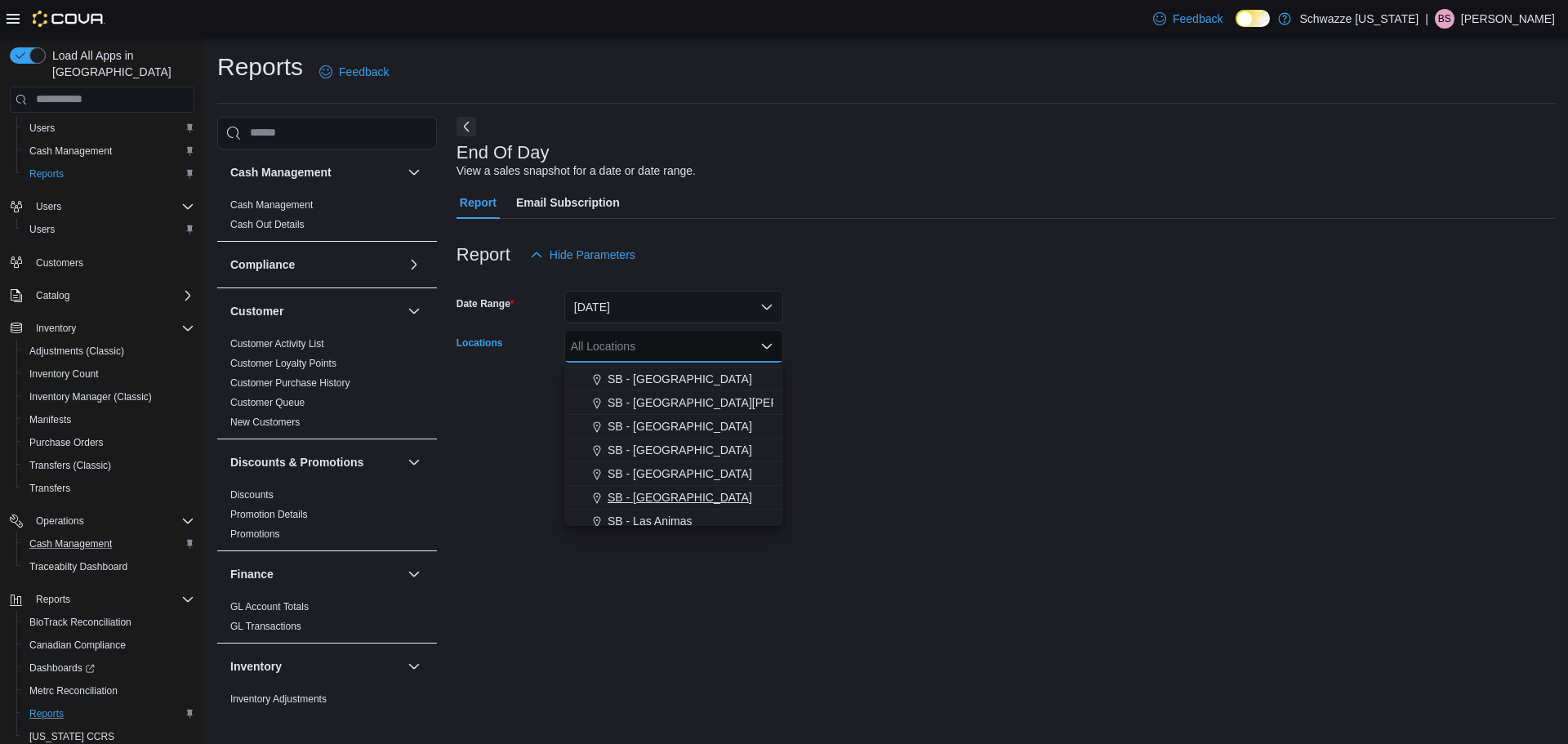
click at [658, 501] on span "SB - [GEOGRAPHIC_DATA]" at bounding box center [679, 497] width 145 height 16
click at [1011, 282] on div at bounding box center [1005, 280] width 1098 height 19
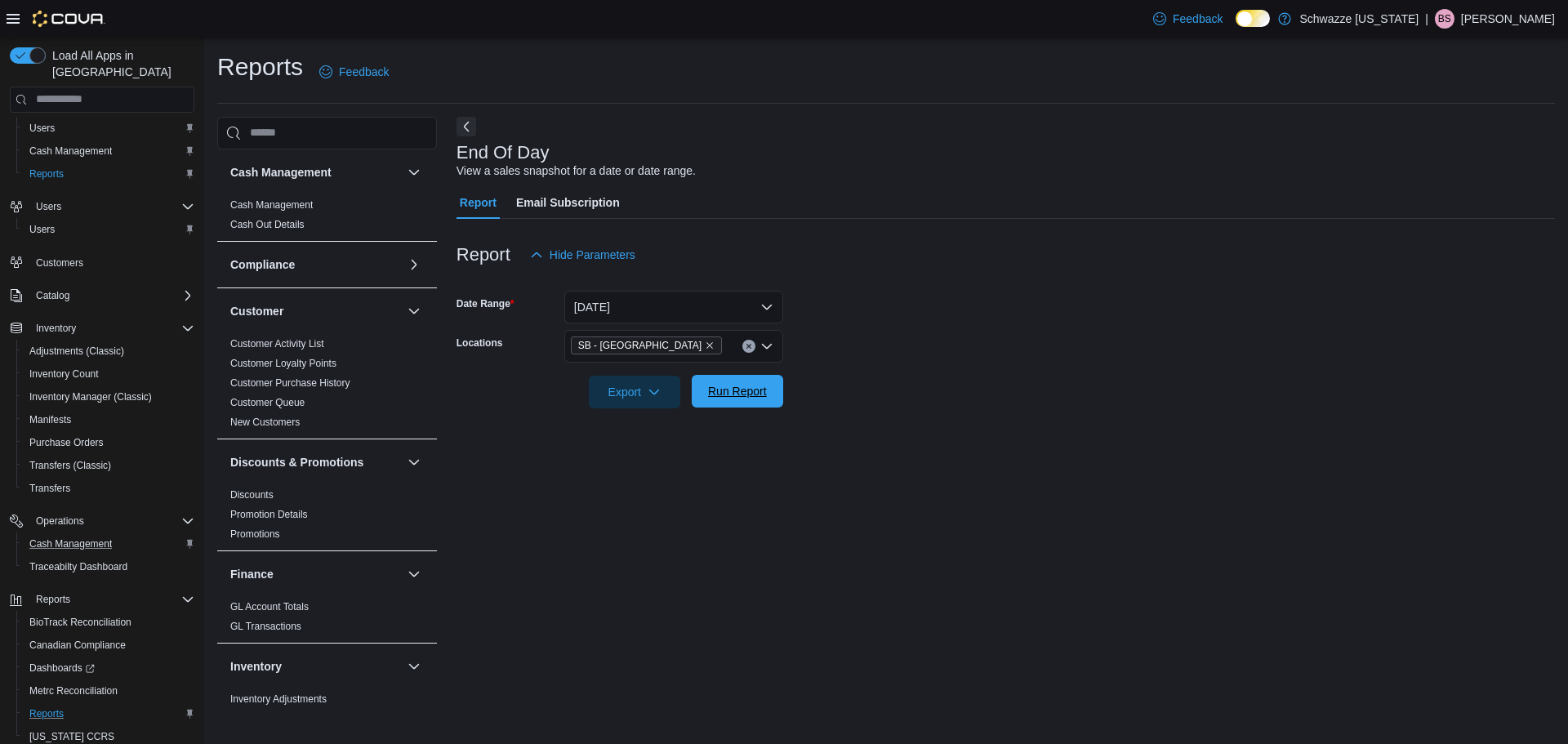
click at [745, 390] on span "Run Report" at bounding box center [737, 391] width 59 height 16
